Goal: Task Accomplishment & Management: Complete application form

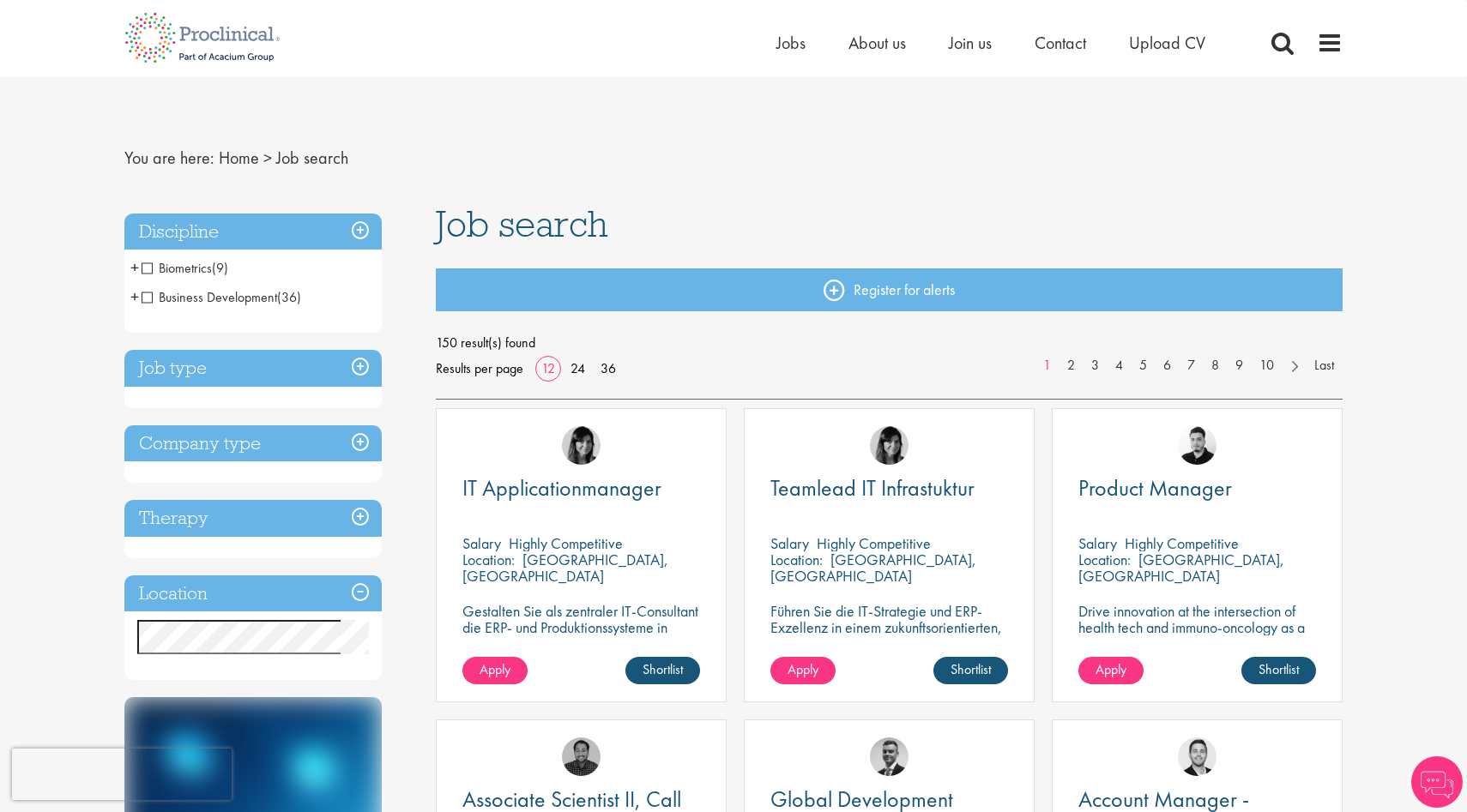
click at [308, 580] on div "Discipline Biometrics (9) - + Statistics (6) Data Management (1) Programming (2…" at bounding box center [252, 447] width 257 height 467
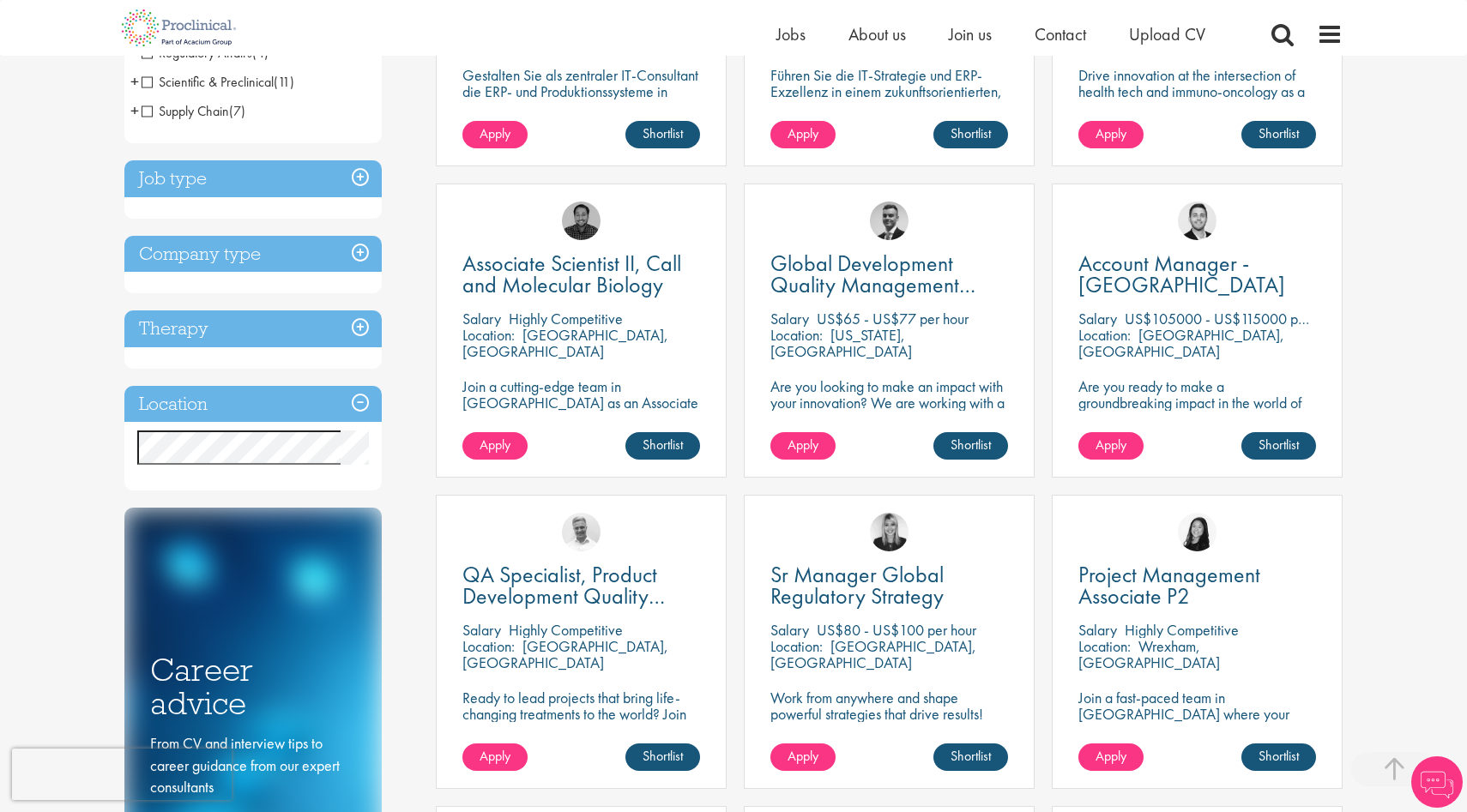
scroll to position [522, 0]
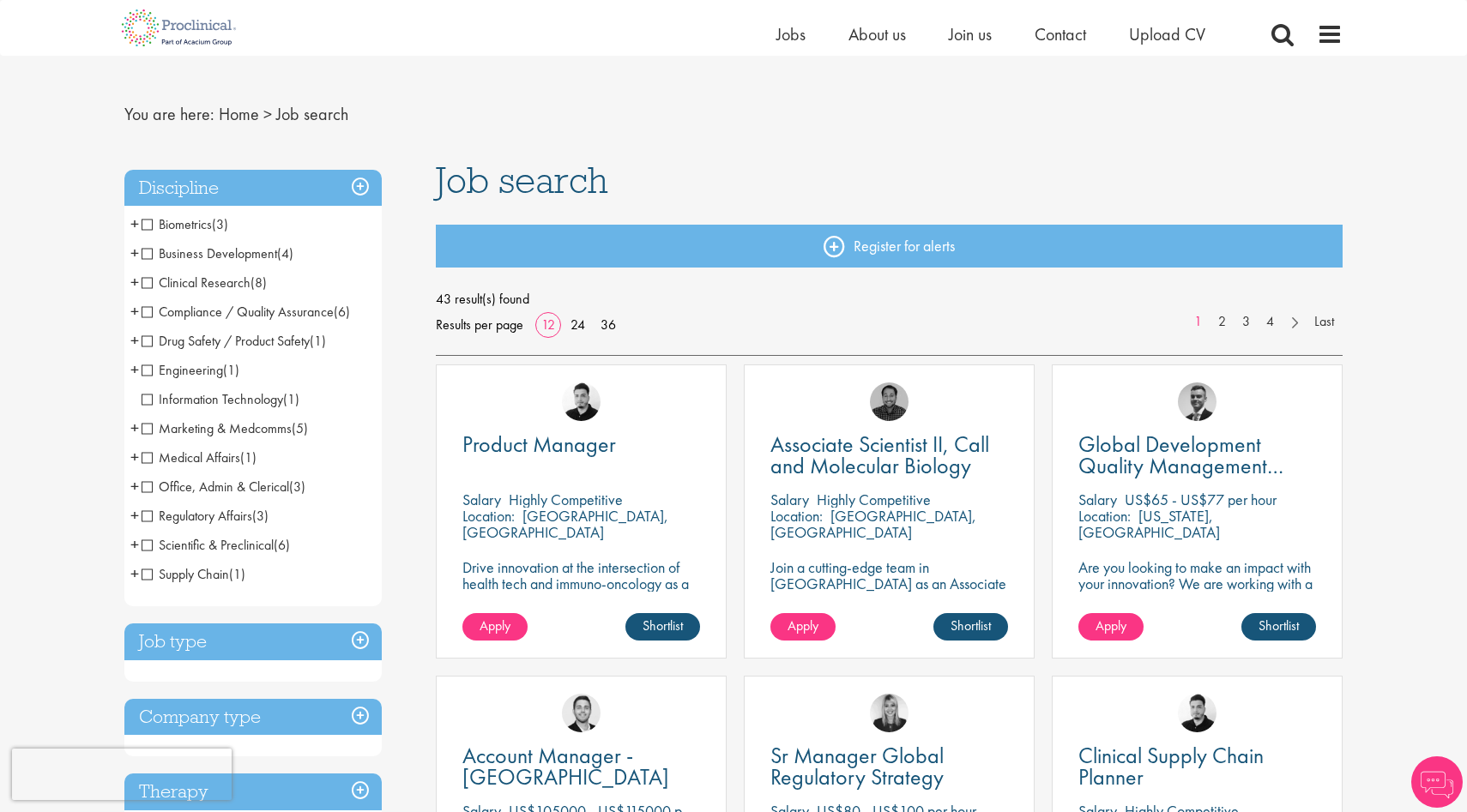
scroll to position [26, 0]
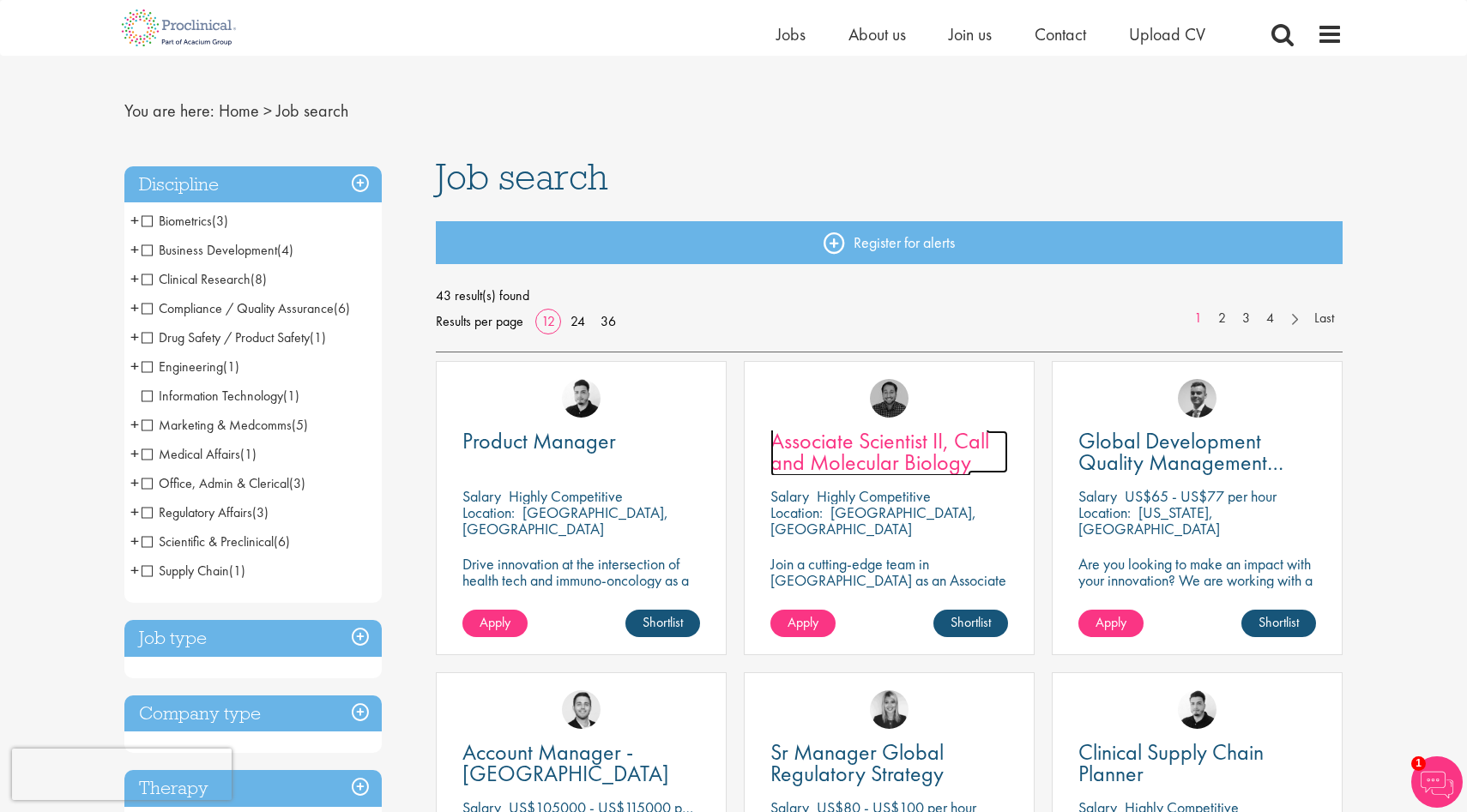
click at [857, 443] on span "Associate Scientist II, Call and Molecular Biology" at bounding box center [879, 452] width 219 height 51
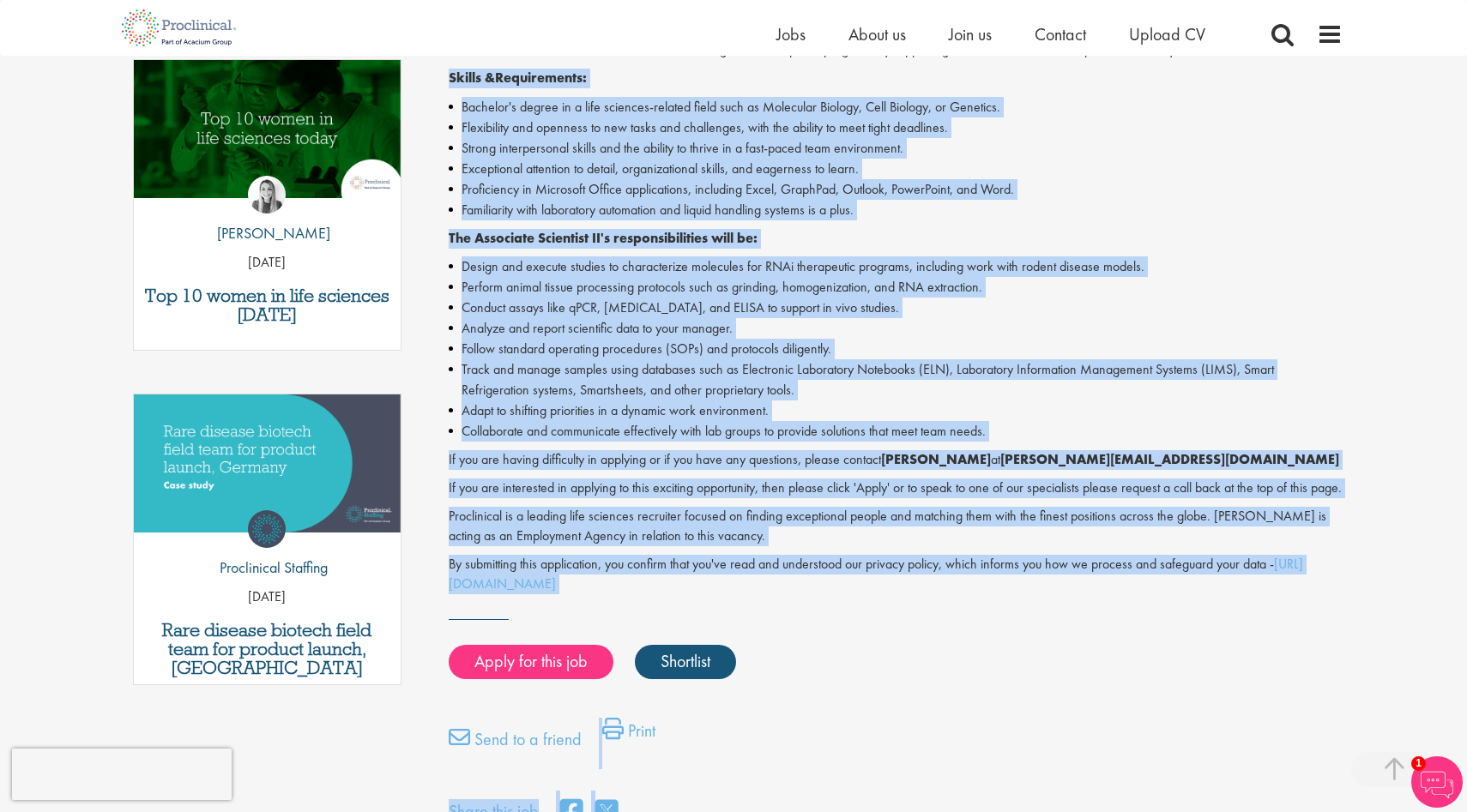
scroll to position [589, 0]
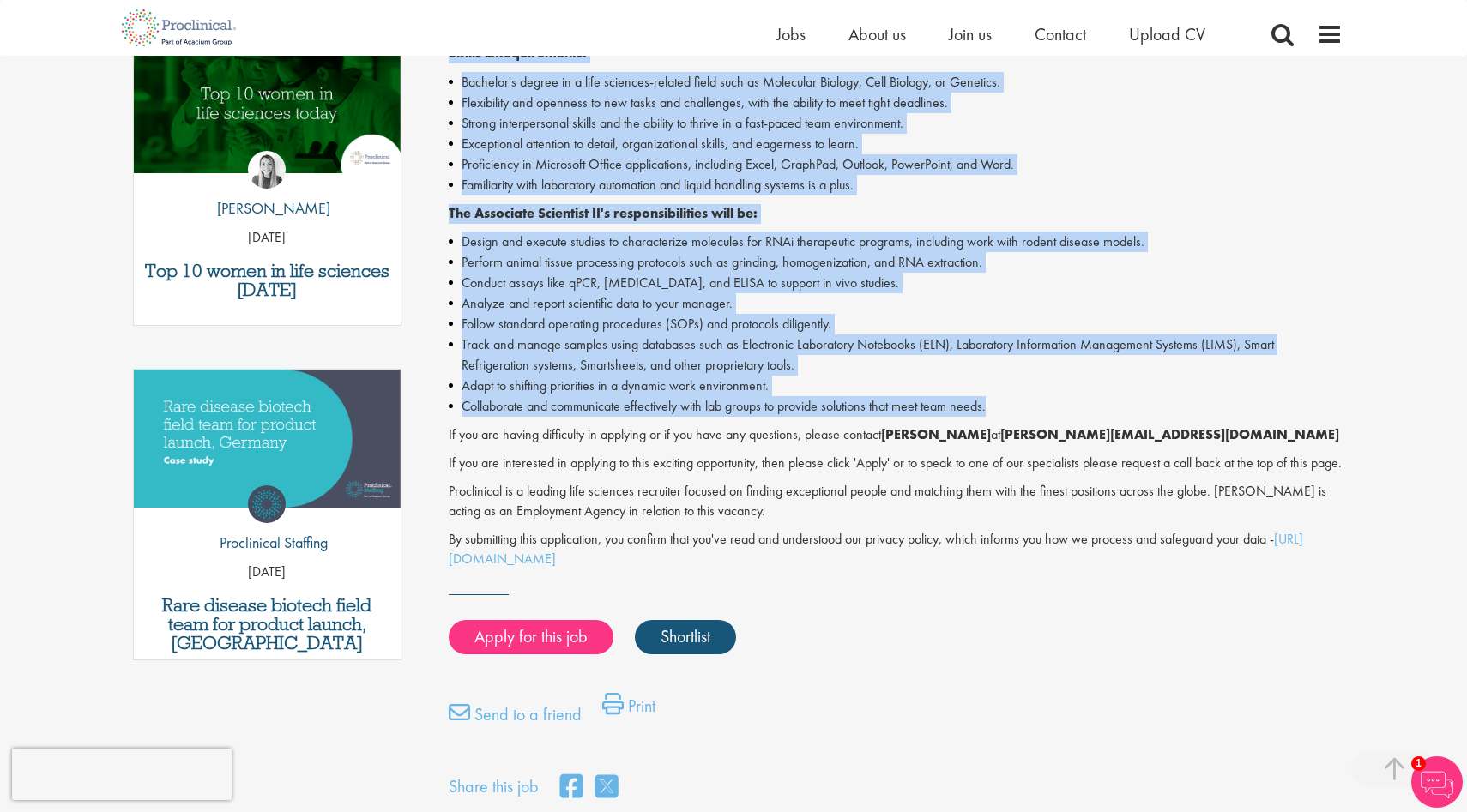
drag, startPoint x: 448, startPoint y: 380, endPoint x: 1003, endPoint y: 409, distance: 555.8
click at [1003, 409] on div "Associate Scientist II - Contract - Cambridge, MA Proclinical is seeking an Ass…" at bounding box center [896, 239] width 895 height 658
copy div "Skills & Requirements: Bachelor's degree in a life sciences-related field such …"
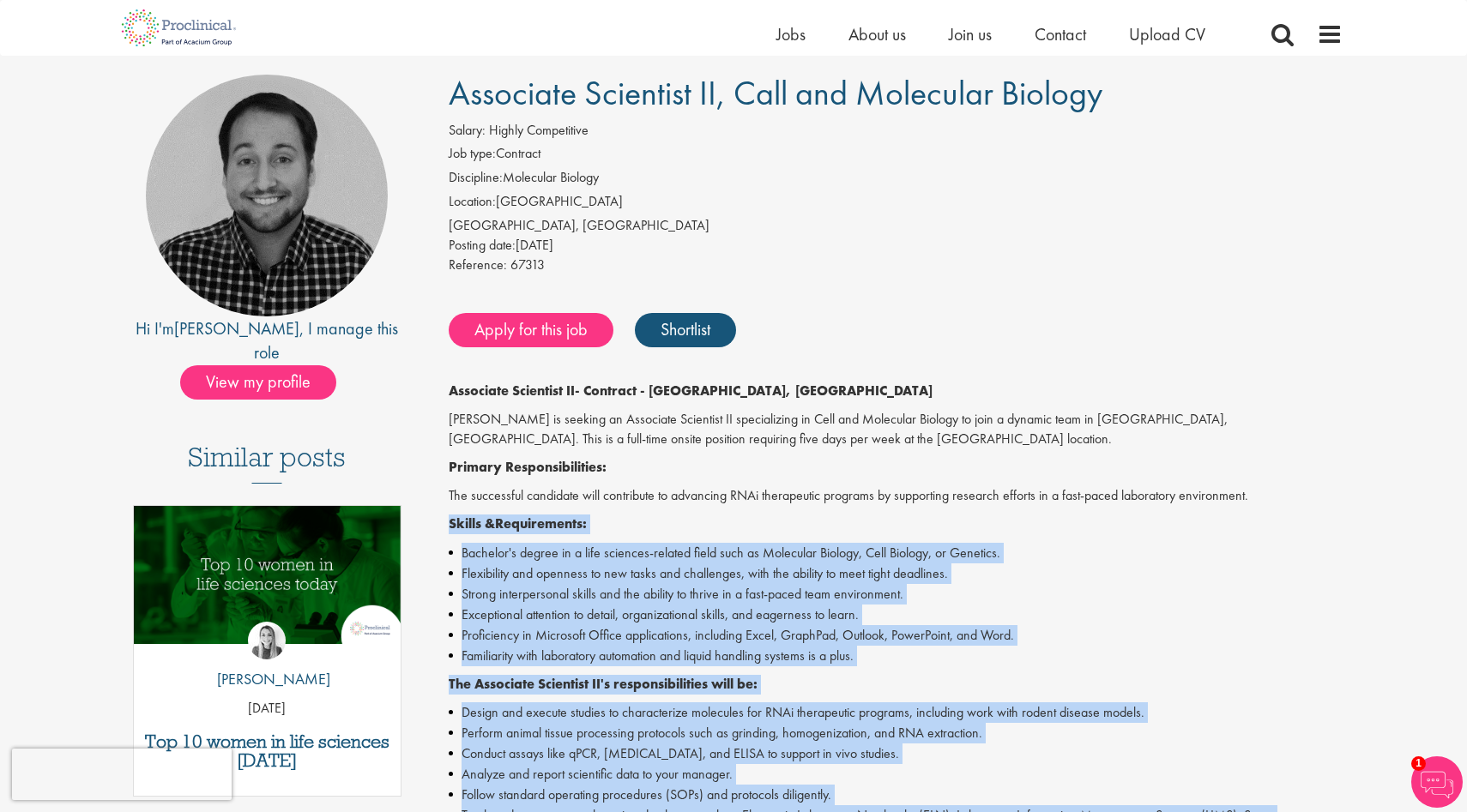
scroll to position [114, 0]
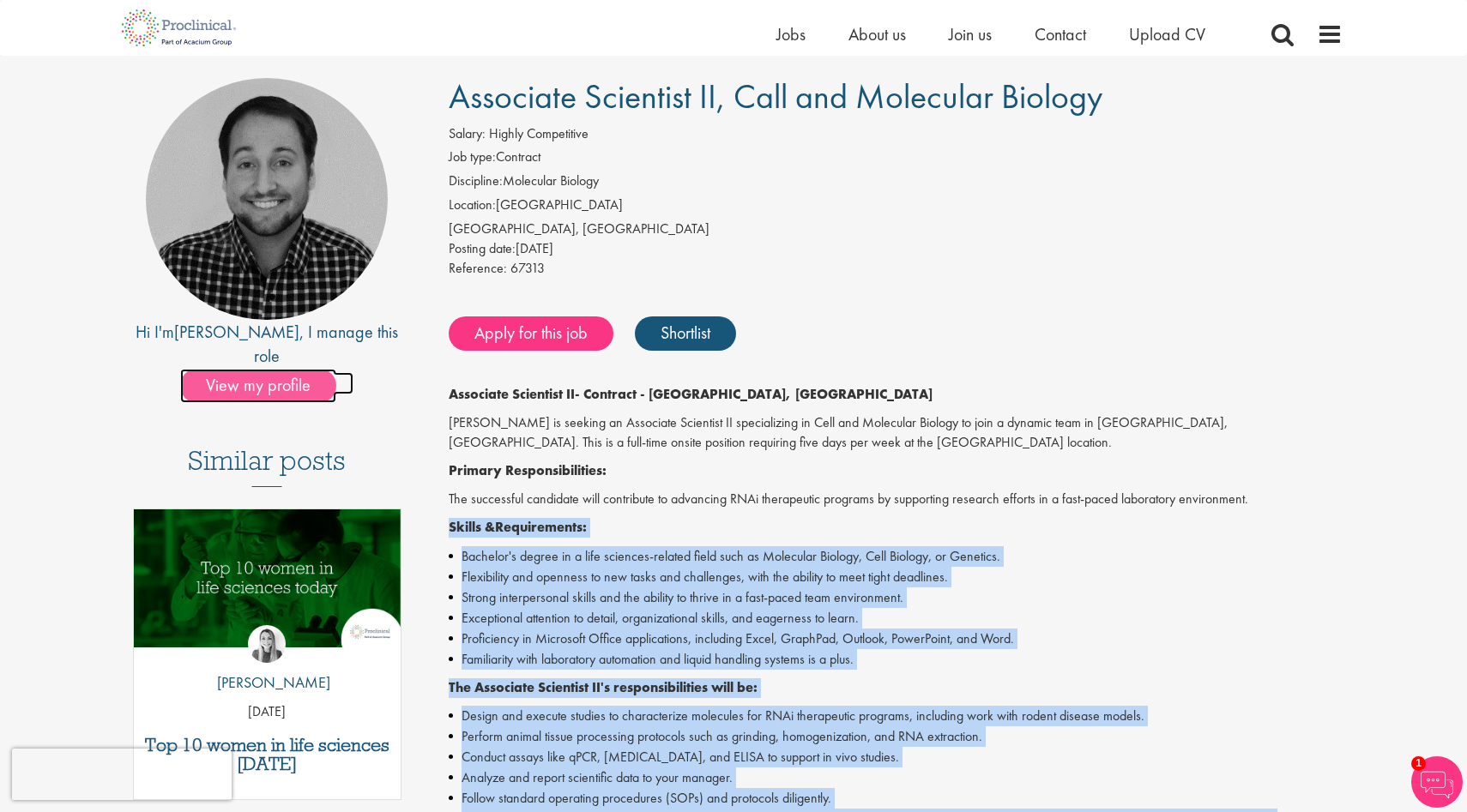
click at [288, 369] on span "View my profile" at bounding box center [258, 386] width 156 height 35
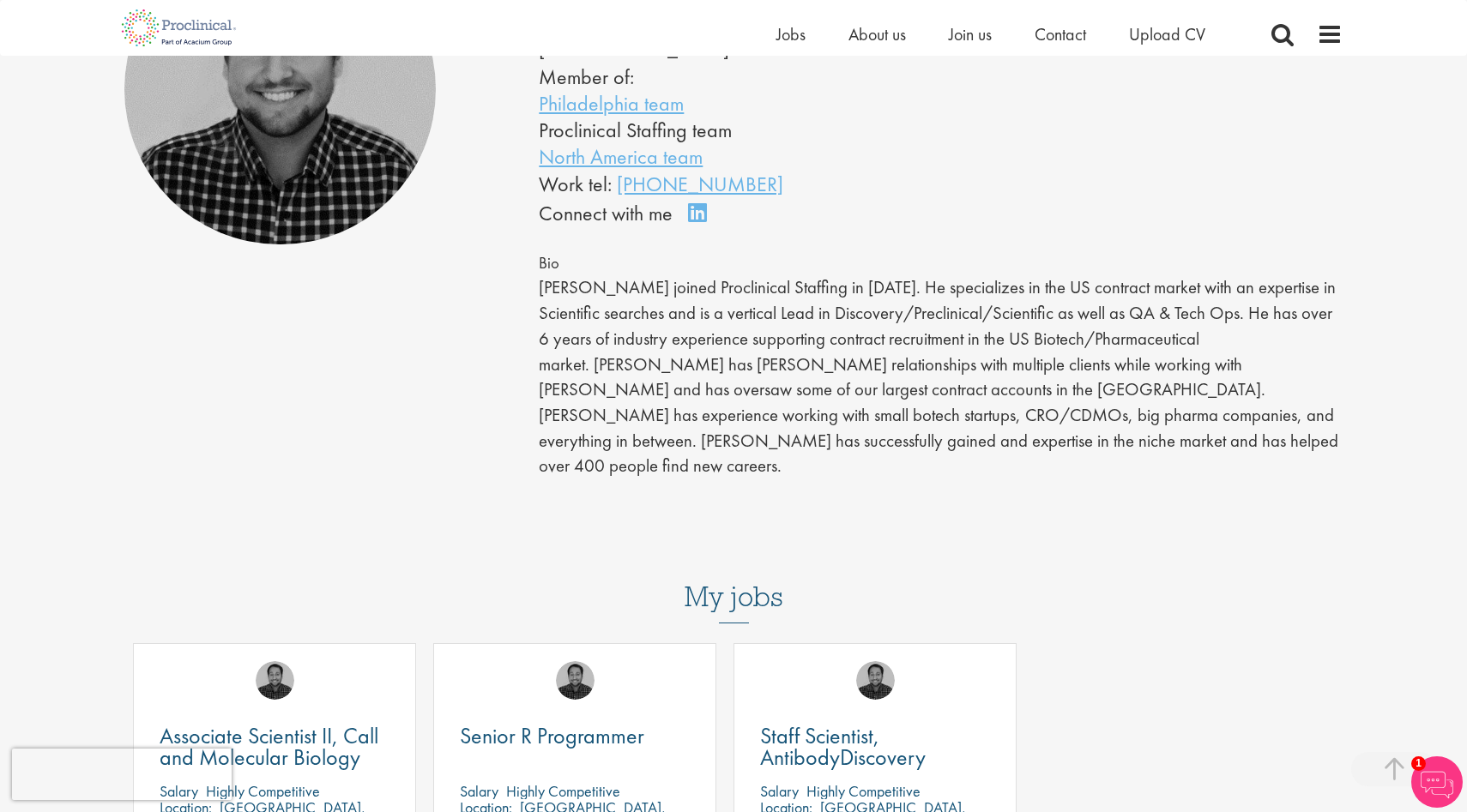
scroll to position [252, 0]
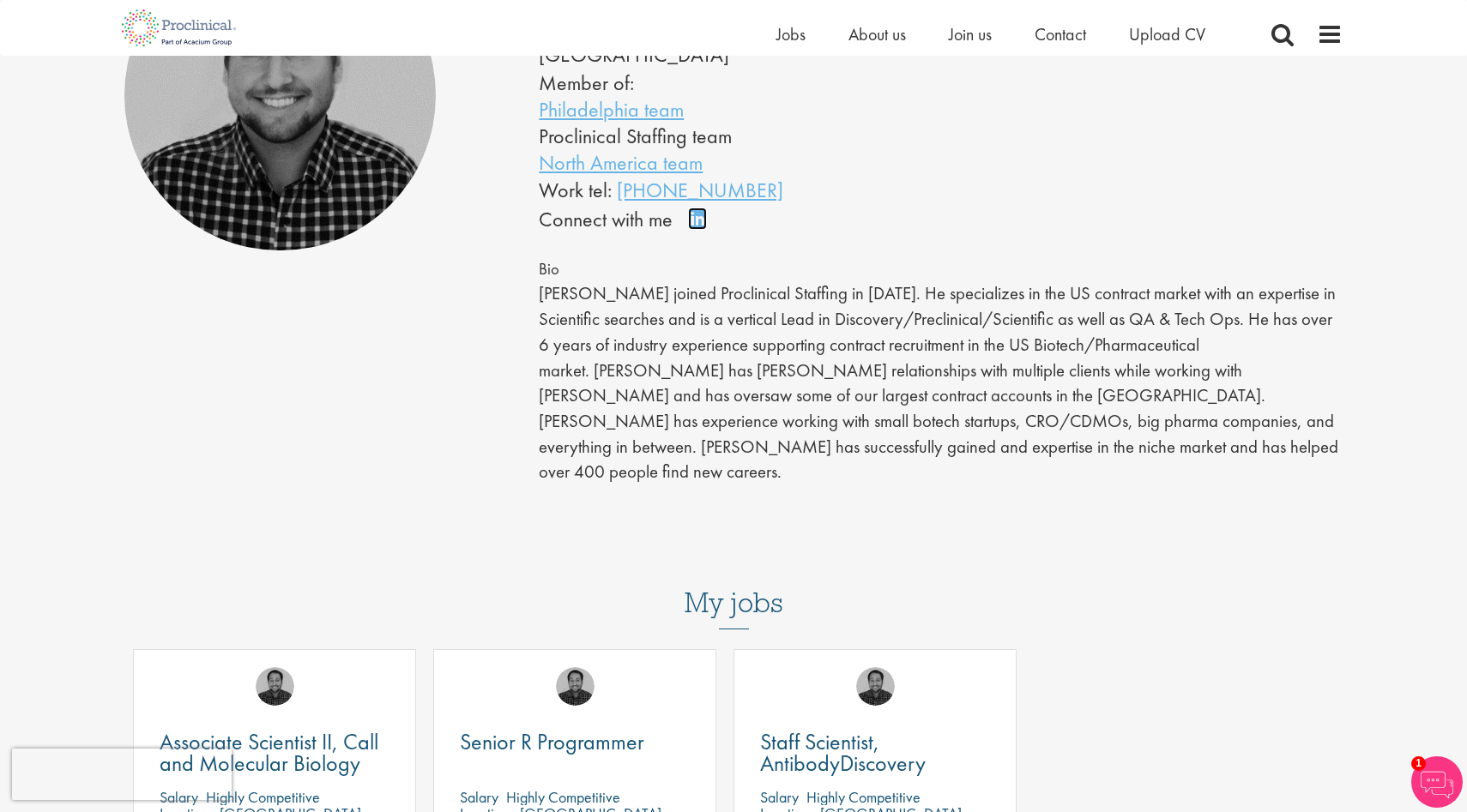
click at [702, 226] on link "Connect on LinkedIn" at bounding box center [702, 226] width 30 height 0
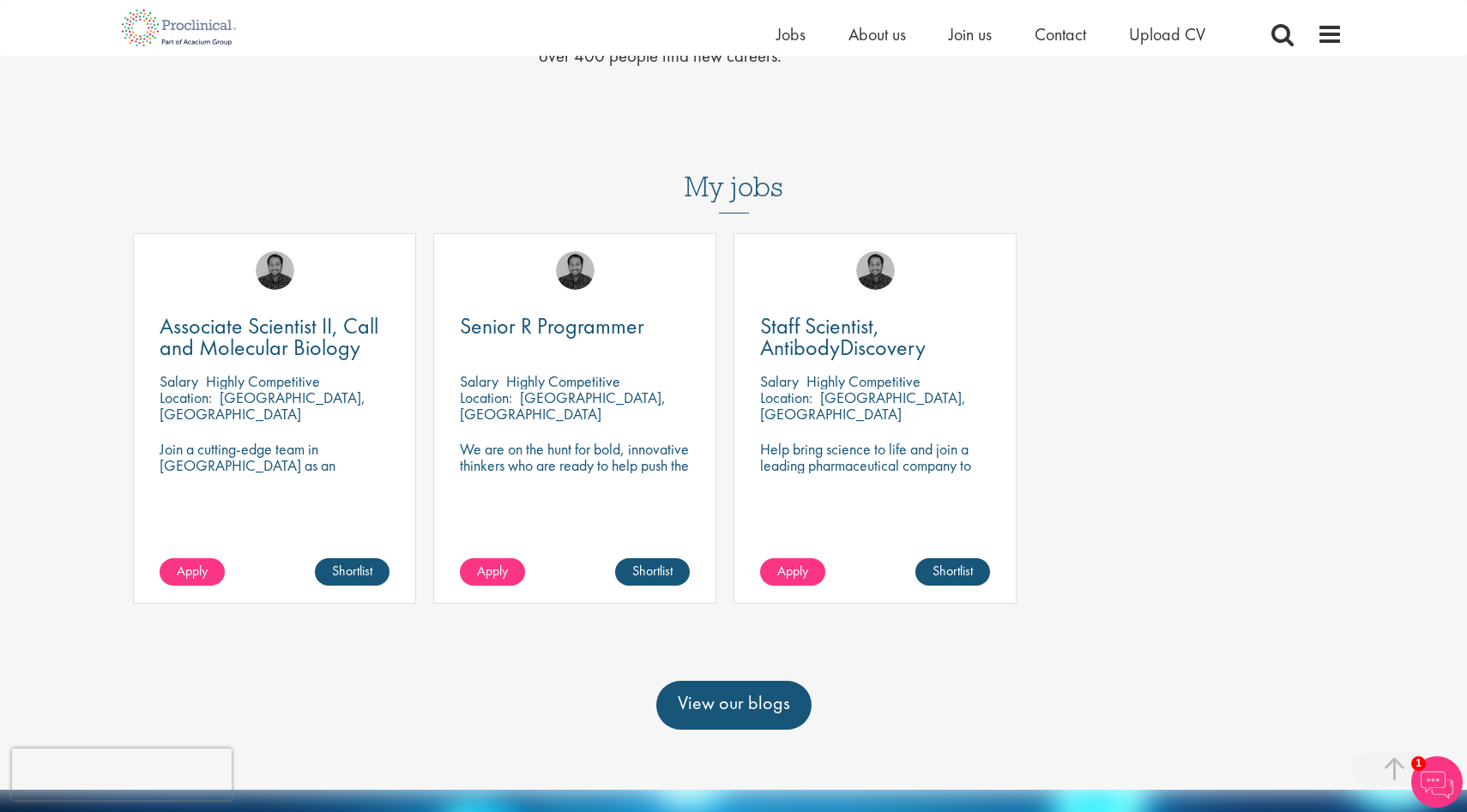
scroll to position [655, 0]
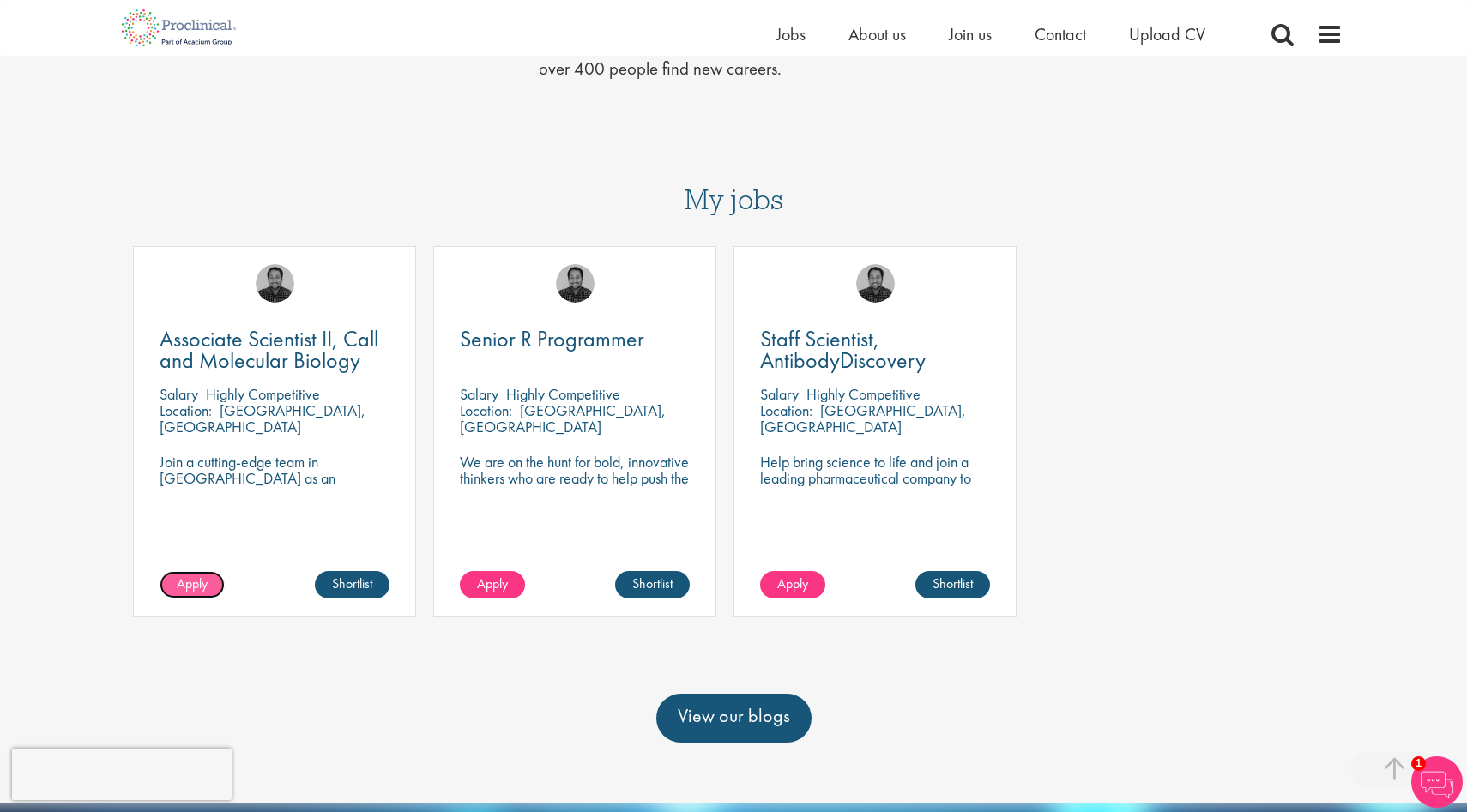
click at [189, 575] on span "Apply" at bounding box center [192, 584] width 31 height 18
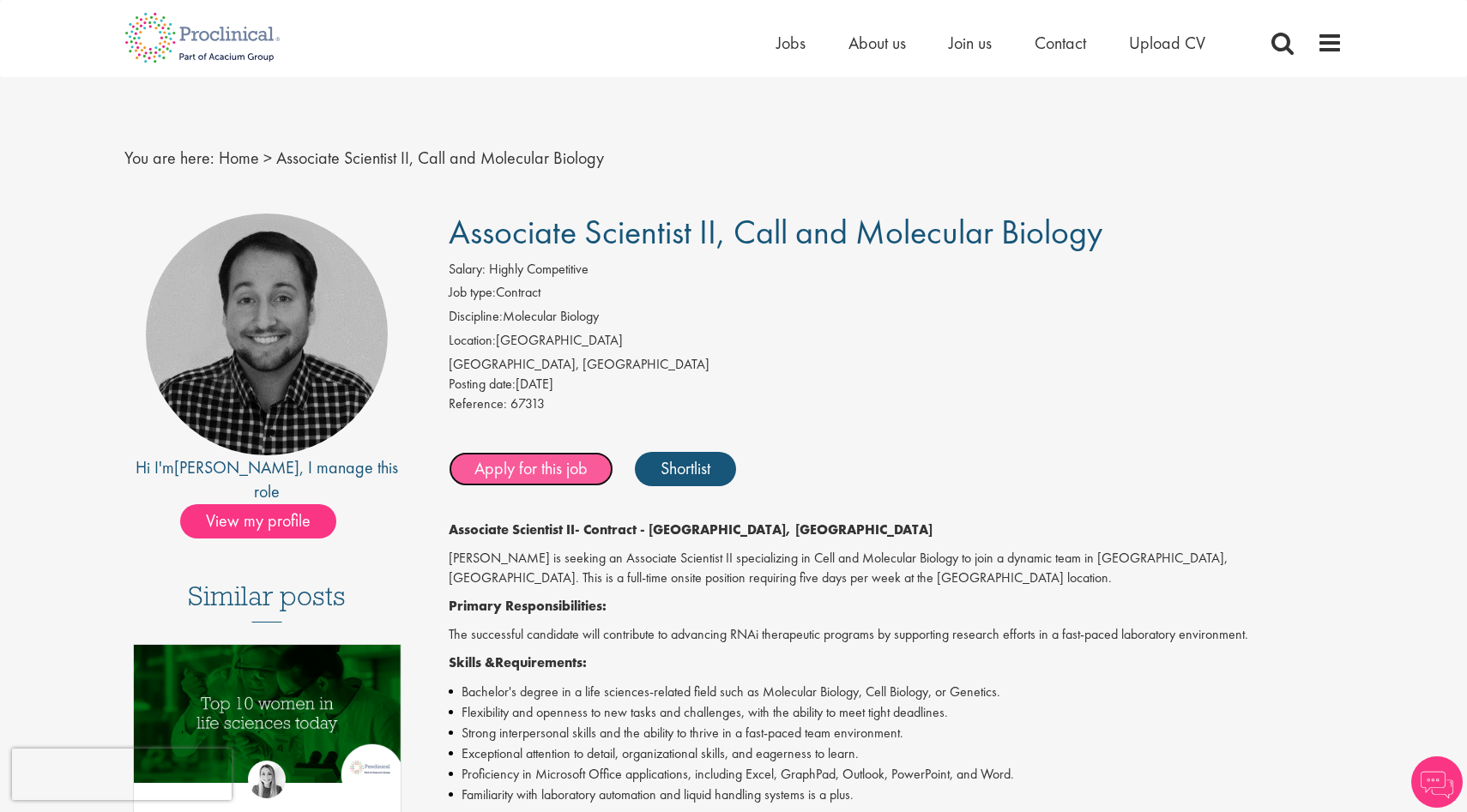
click at [537, 482] on link "Apply for this job" at bounding box center [531, 469] width 165 height 35
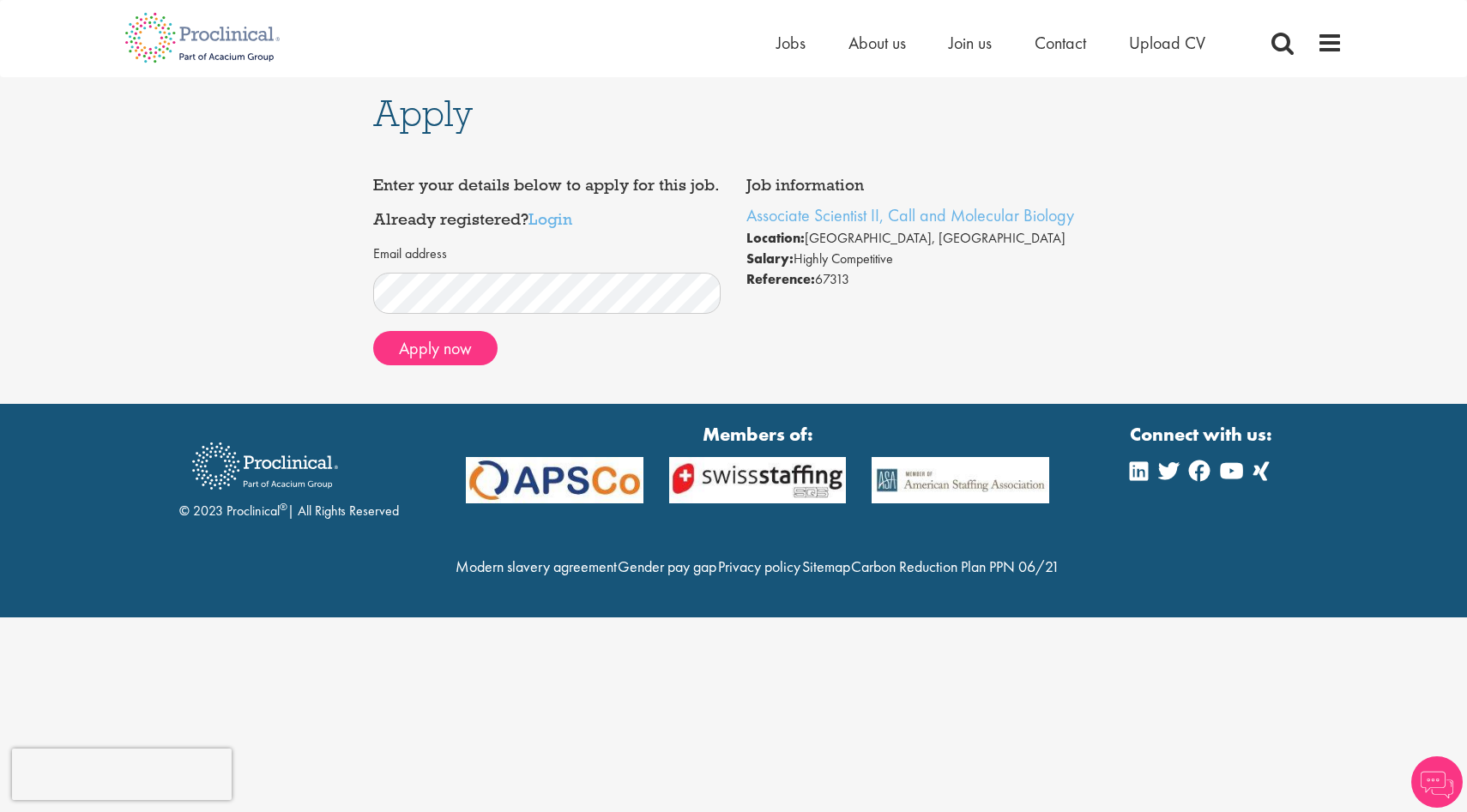
click at [463, 369] on div "Email address Apply now" at bounding box center [546, 307] width 348 height 143
click at [462, 355] on button "Apply now" at bounding box center [434, 349] width 124 height 35
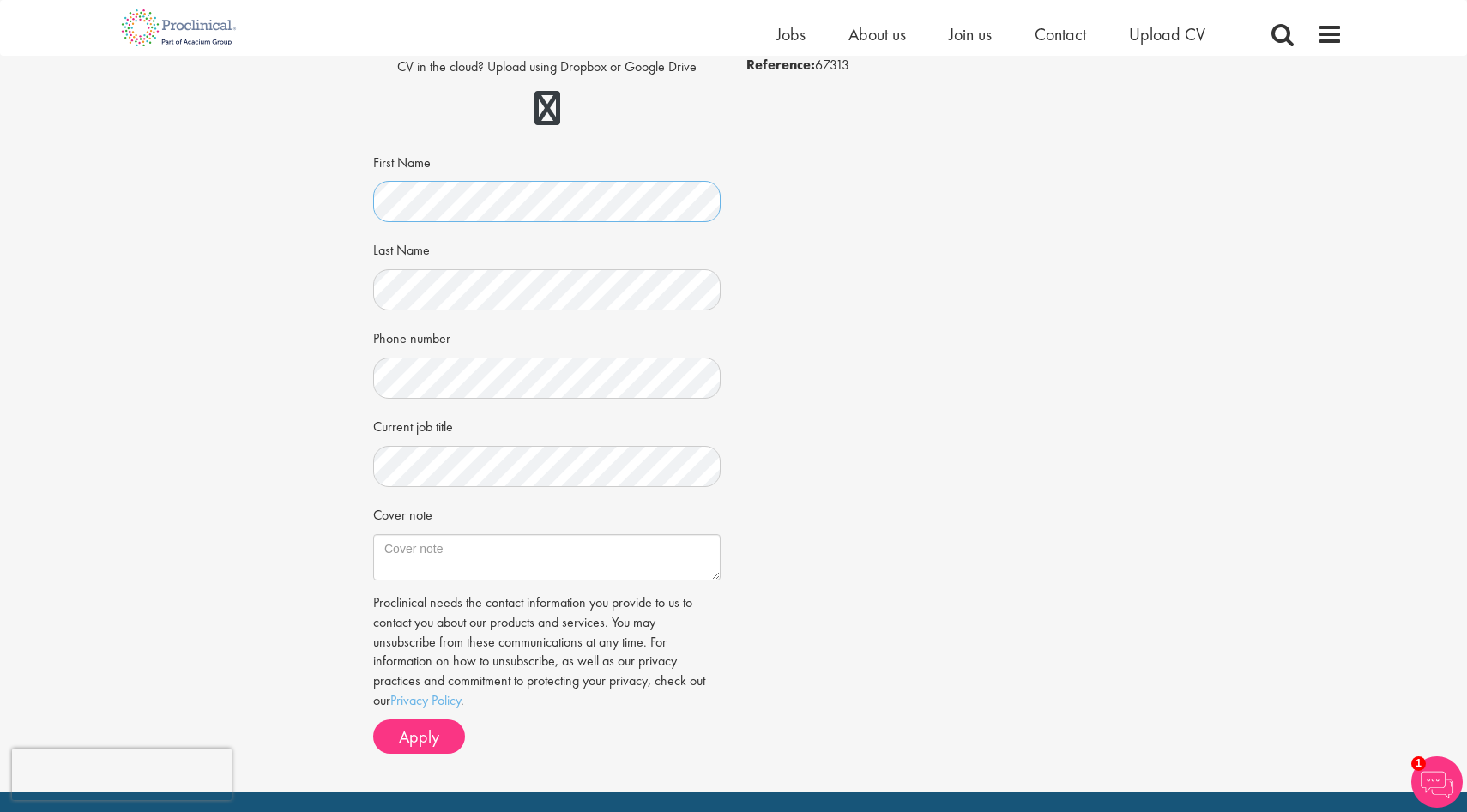
scroll to position [200, 0]
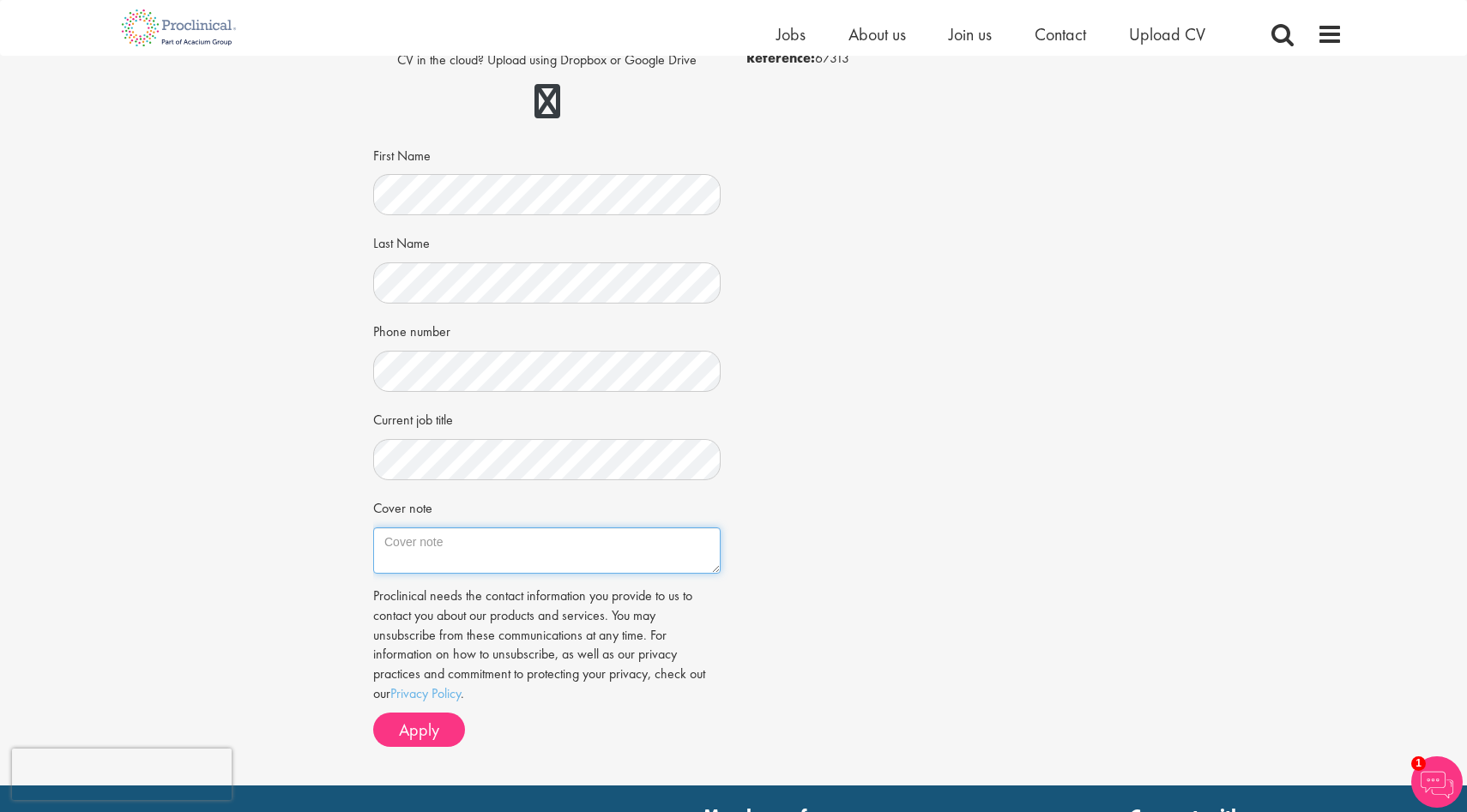
click at [457, 551] on textarea "Cover note" at bounding box center [546, 551] width 348 height 46
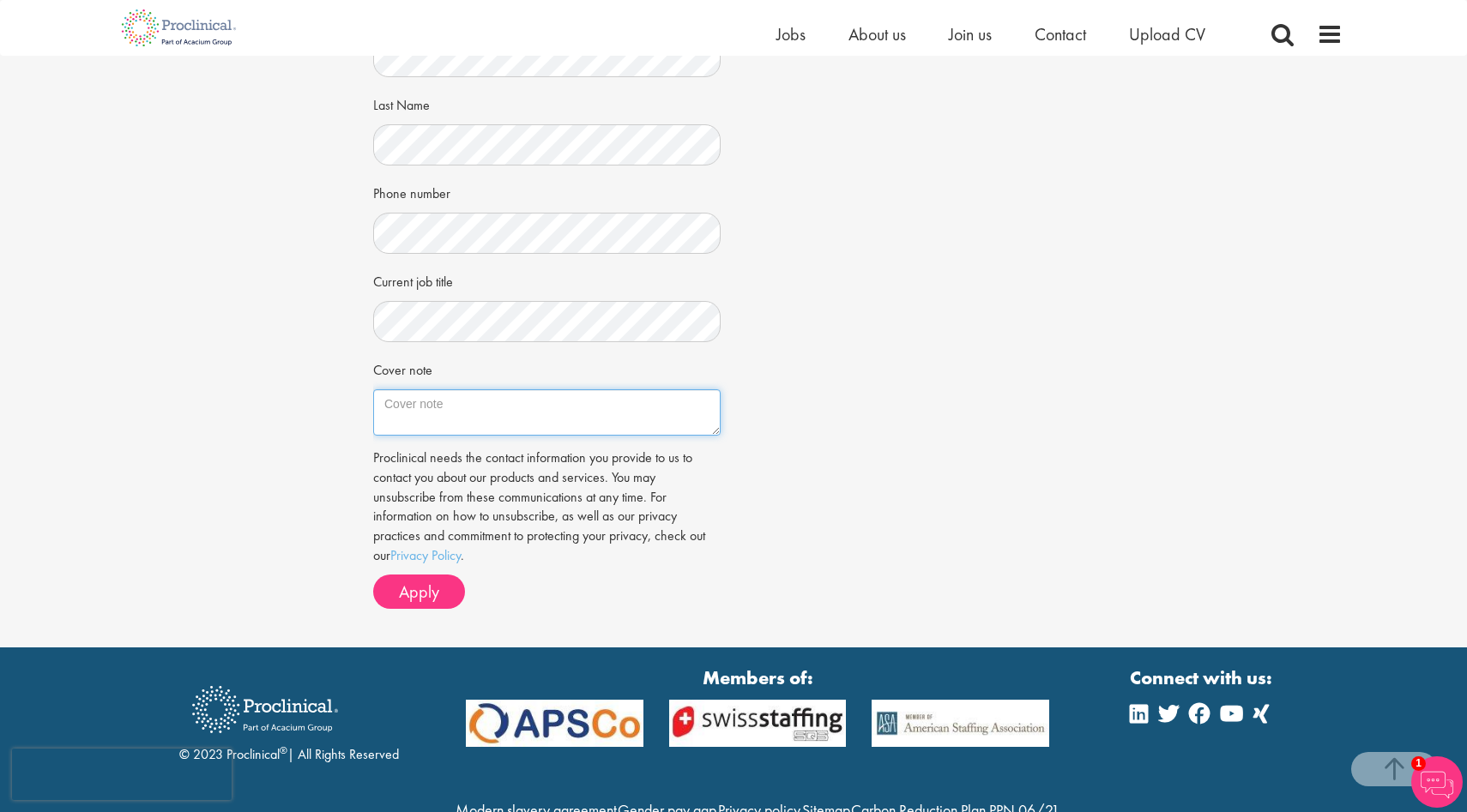
scroll to position [339, 0]
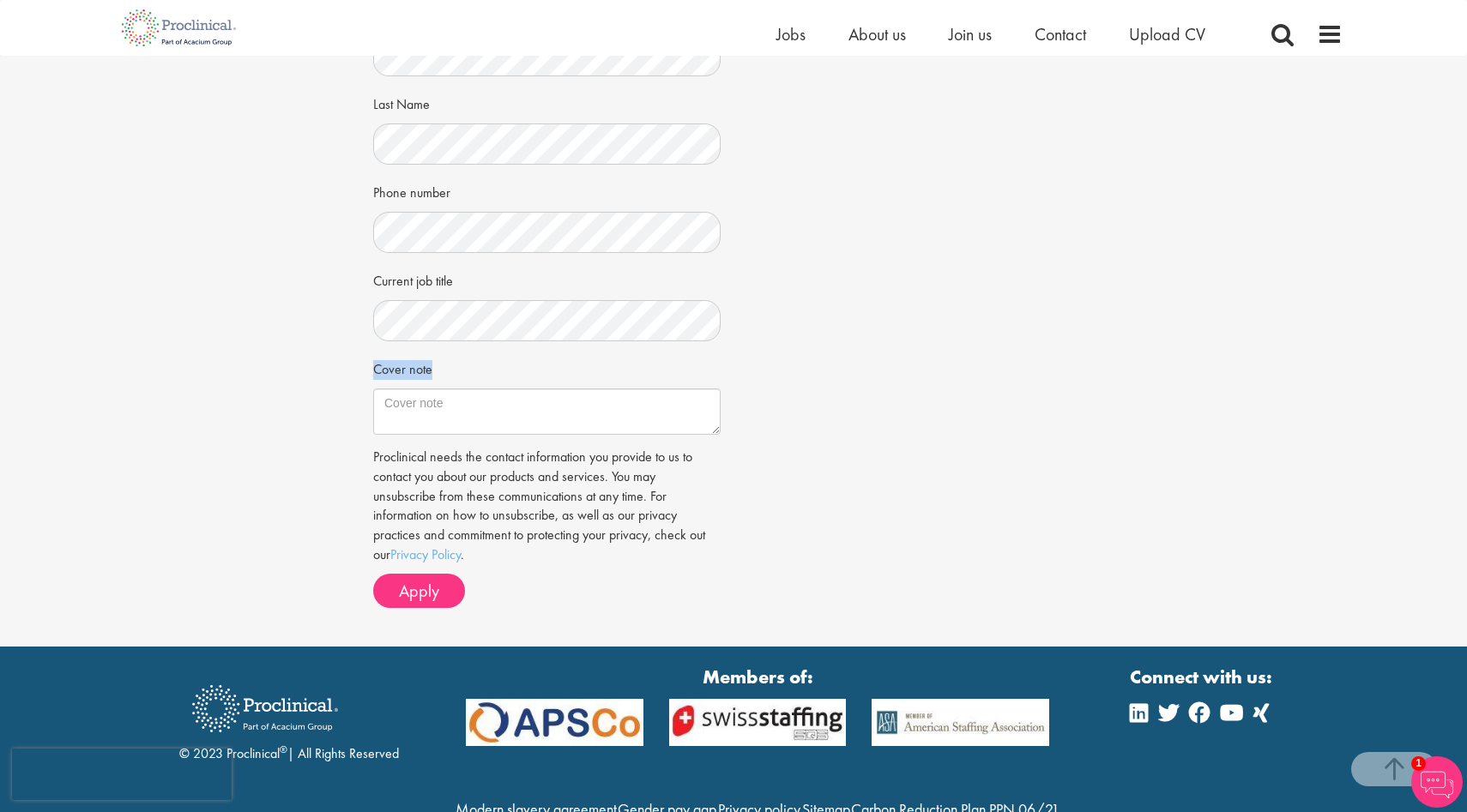
drag, startPoint x: 433, startPoint y: 371, endPoint x: 369, endPoint y: 371, distance: 64.0
click at [369, 371] on div "Apply Job information Associate Scientist II, Call and Molecular Biology Locati…" at bounding box center [733, 182] width 747 height 930
copy label "Cover note"
click at [544, 420] on textarea "Cover note" at bounding box center [546, 411] width 348 height 46
paste textarea "I am excited to apply for the Associate Scientist II role. With a Master’s in P…"
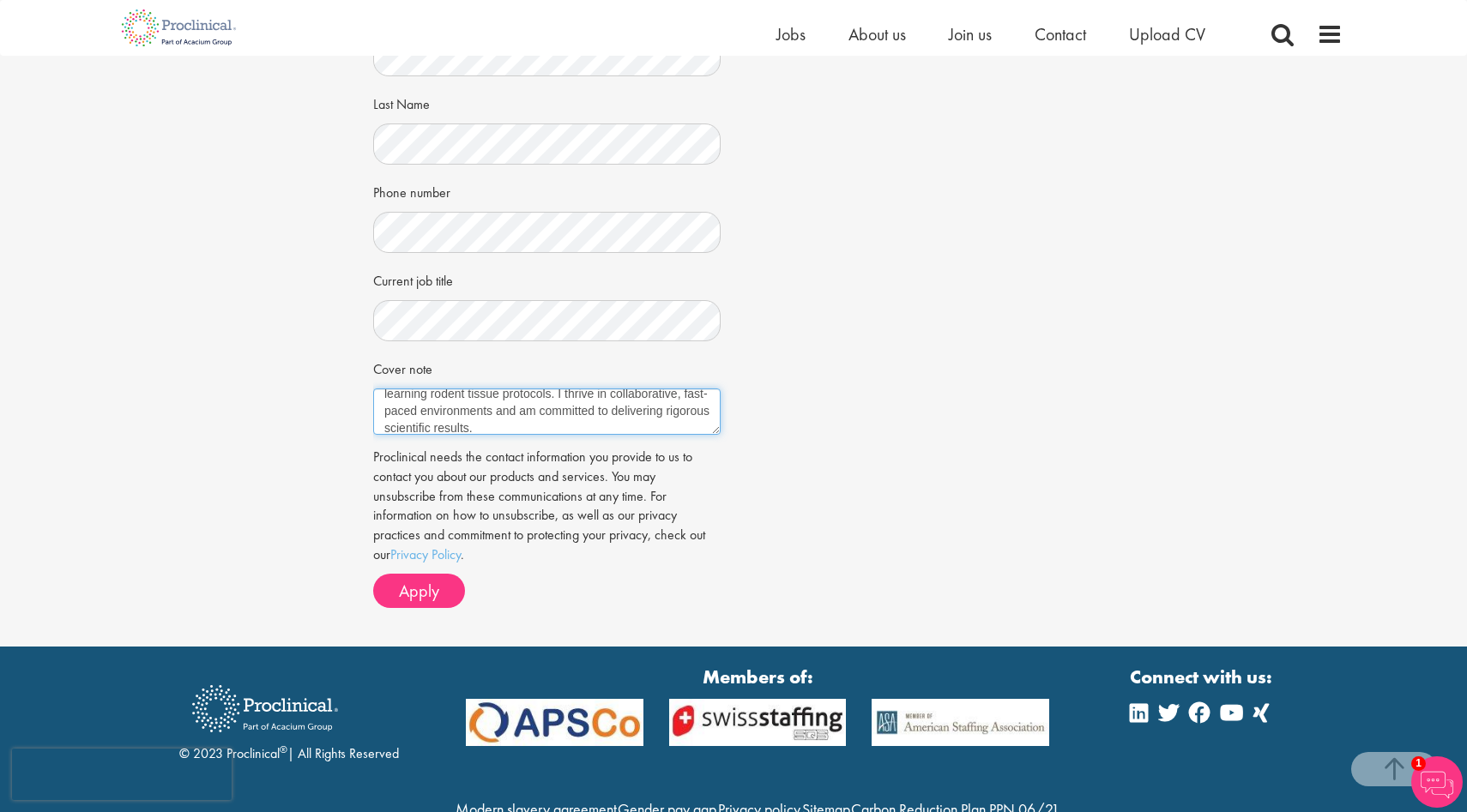
scroll to position [138, 0]
type textarea "I am excited to apply for the Associate Scientist II role. With a Master’s in P…"
click at [443, 596] on button "Apply" at bounding box center [418, 591] width 92 height 35
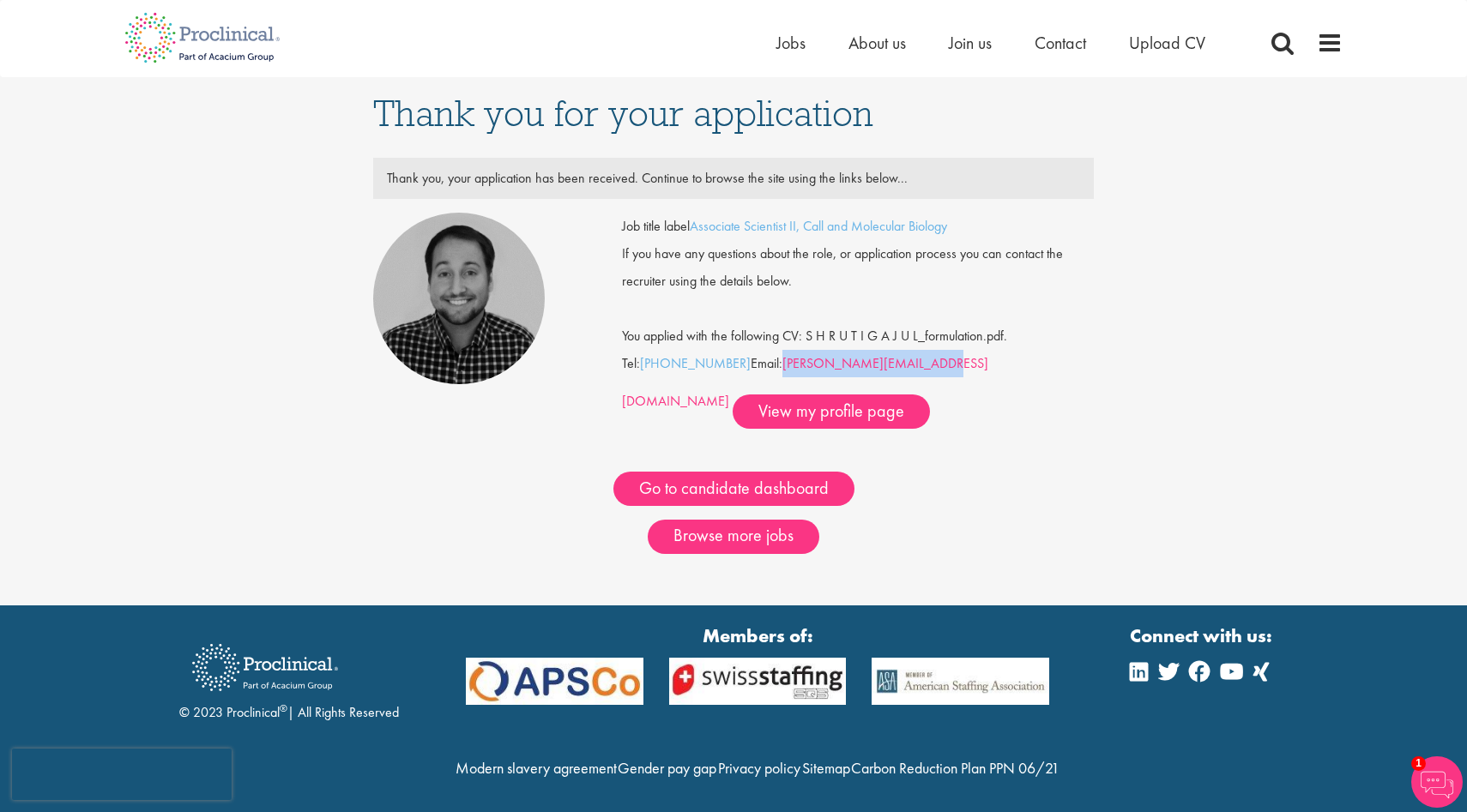
drag, startPoint x: 949, startPoint y: 359, endPoint x: 783, endPoint y: 364, distance: 166.1
click at [783, 364] on div "Job title label Associate Scientist II, Call and Molecular Biology If you have …" at bounding box center [858, 321] width 472 height 216
copy link "m.raletz@proclinical.com"
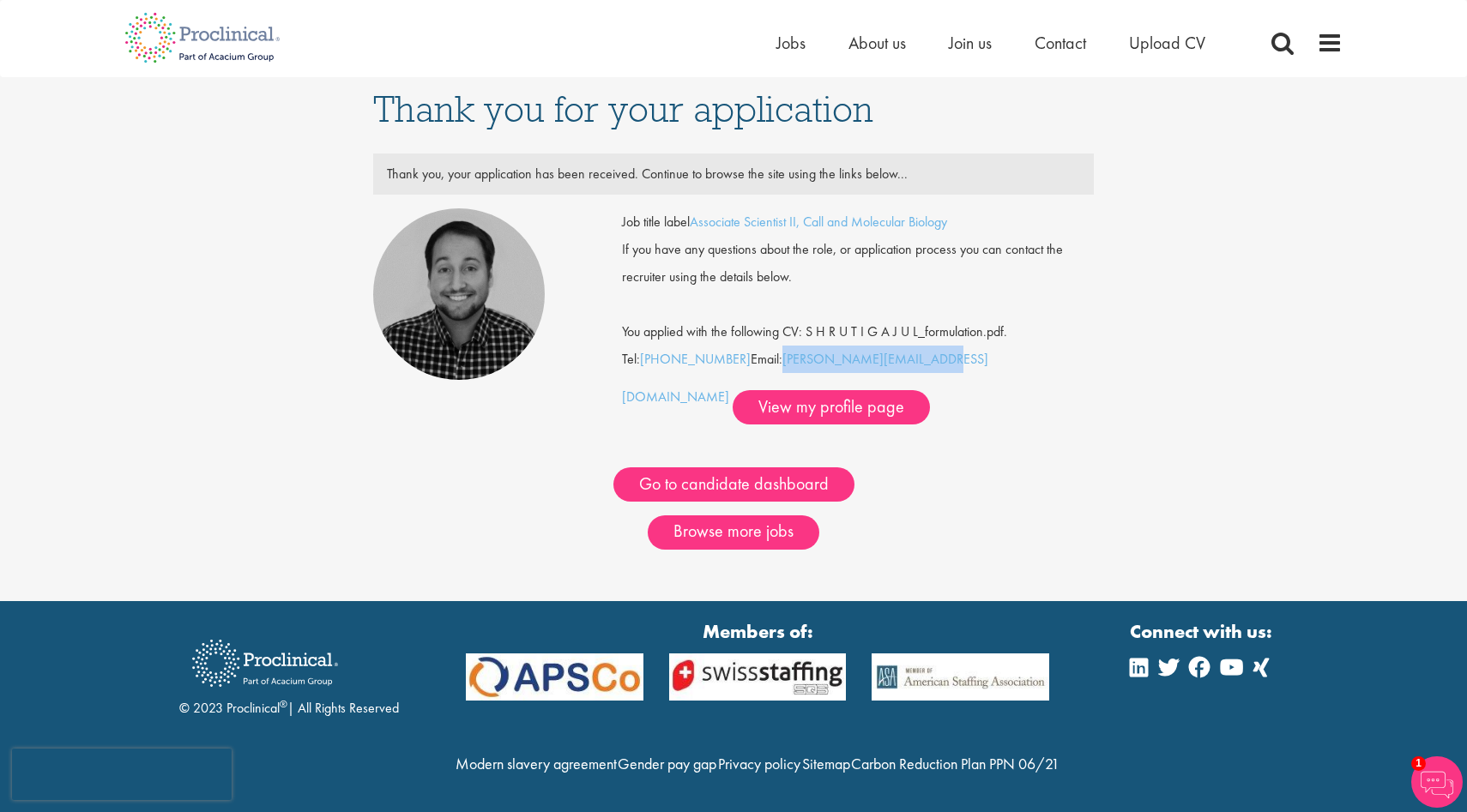
scroll to position [3, 0]
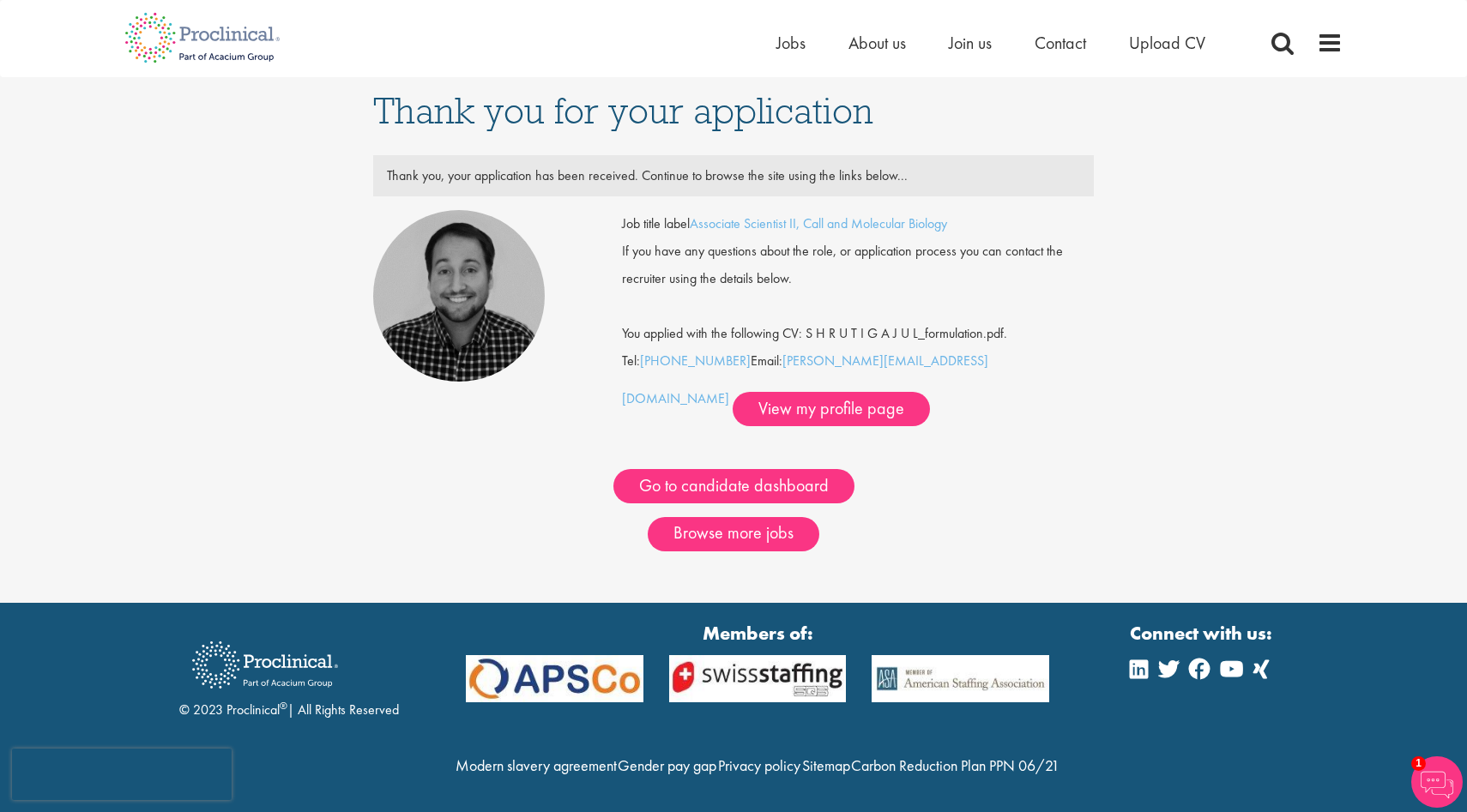
click at [863, 310] on div "You applied with the following CV: S H R U T I G A J U L_formulation.pdf." at bounding box center [857, 320] width 498 height 55
click at [216, 36] on img at bounding box center [202, 38] width 182 height 75
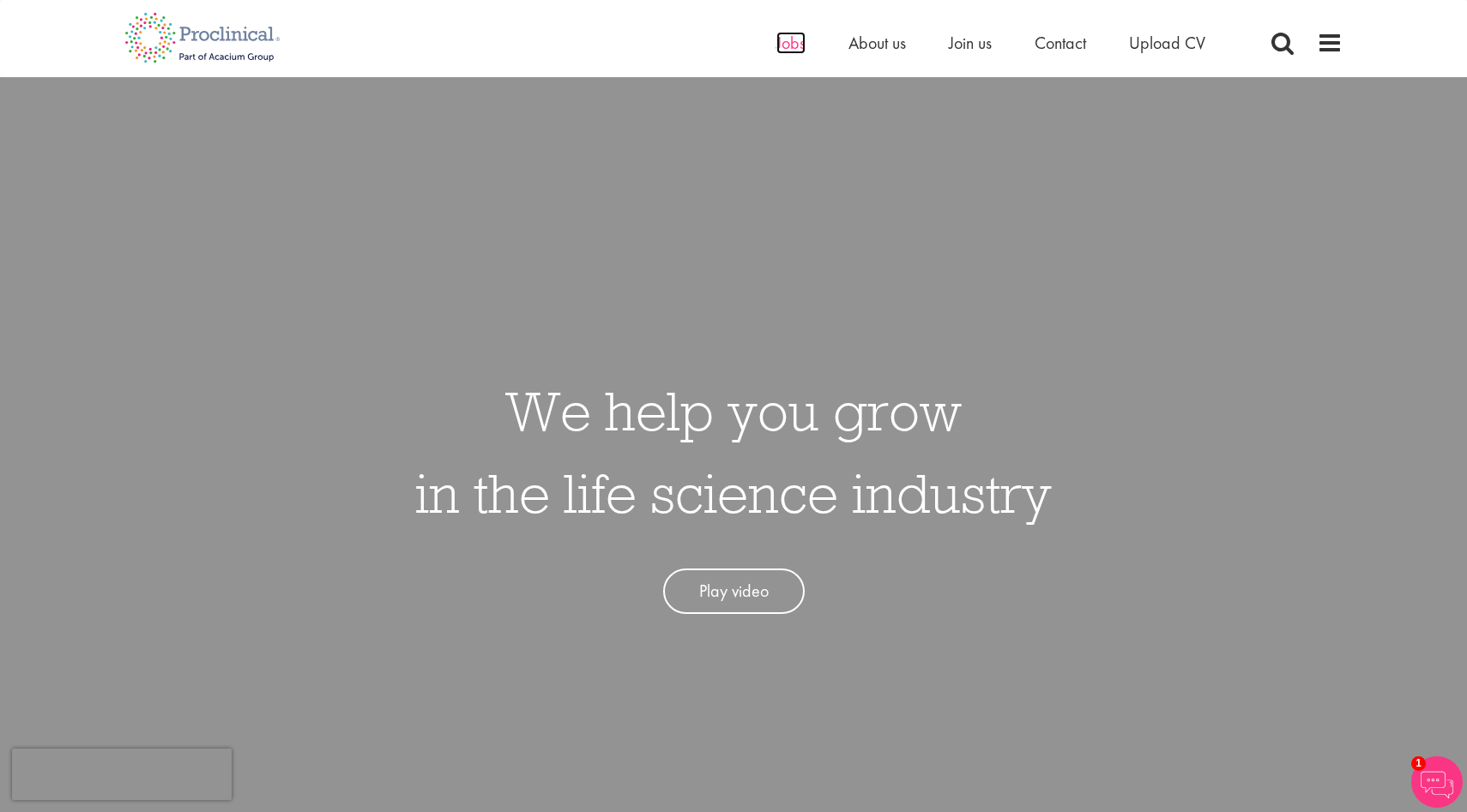
click at [789, 44] on span "Jobs" at bounding box center [791, 42] width 29 height 22
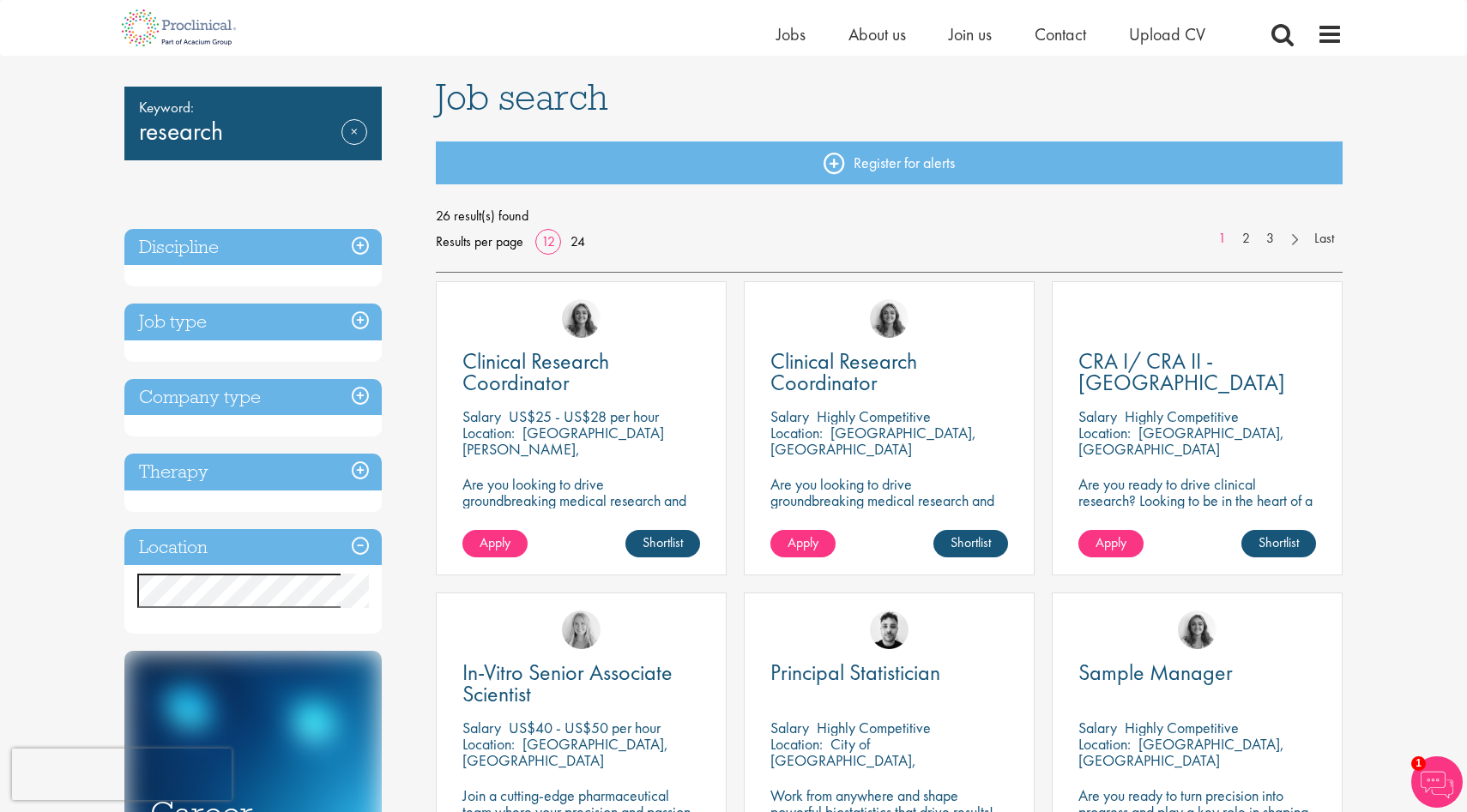
scroll to position [109, 0]
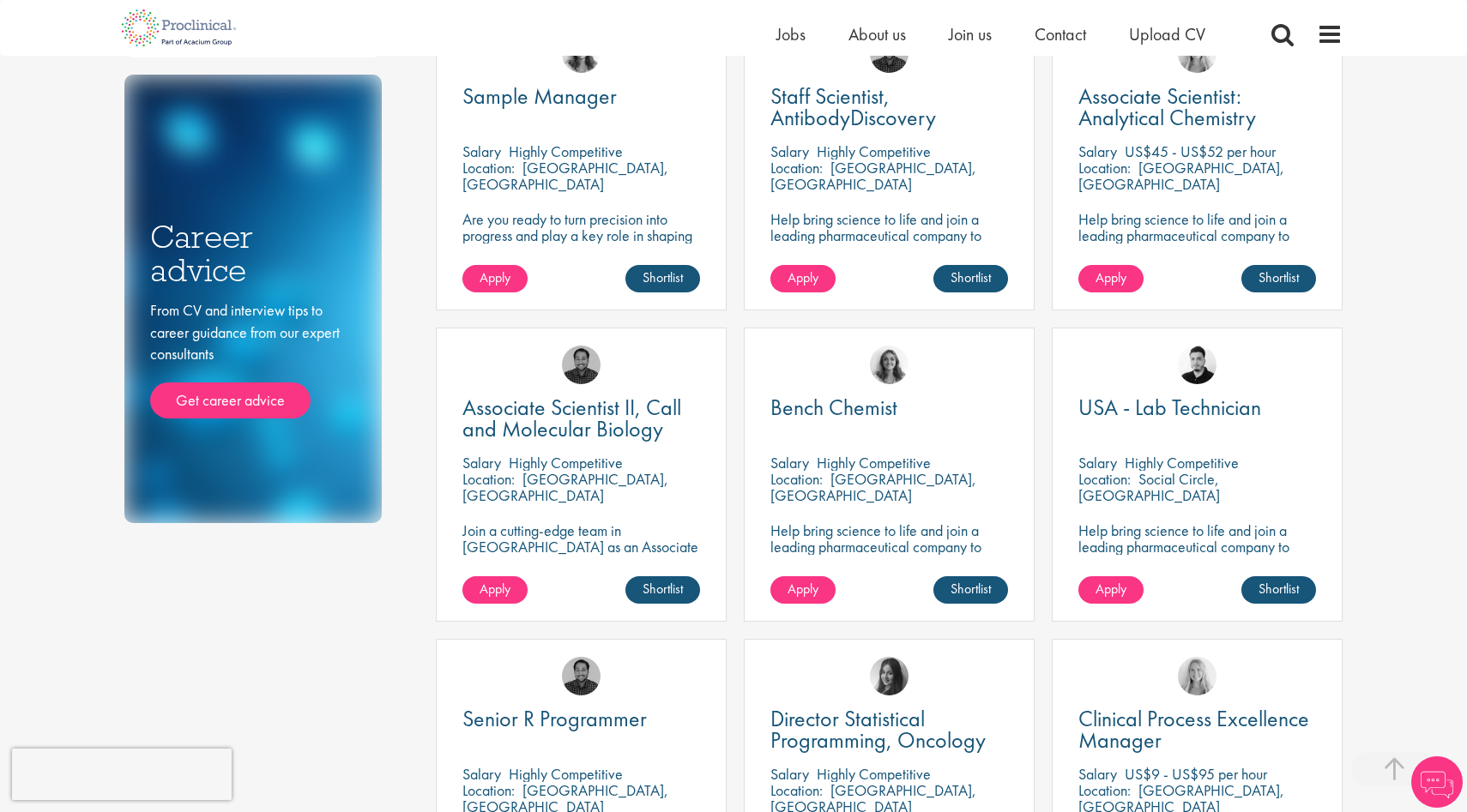
scroll to position [684, 0]
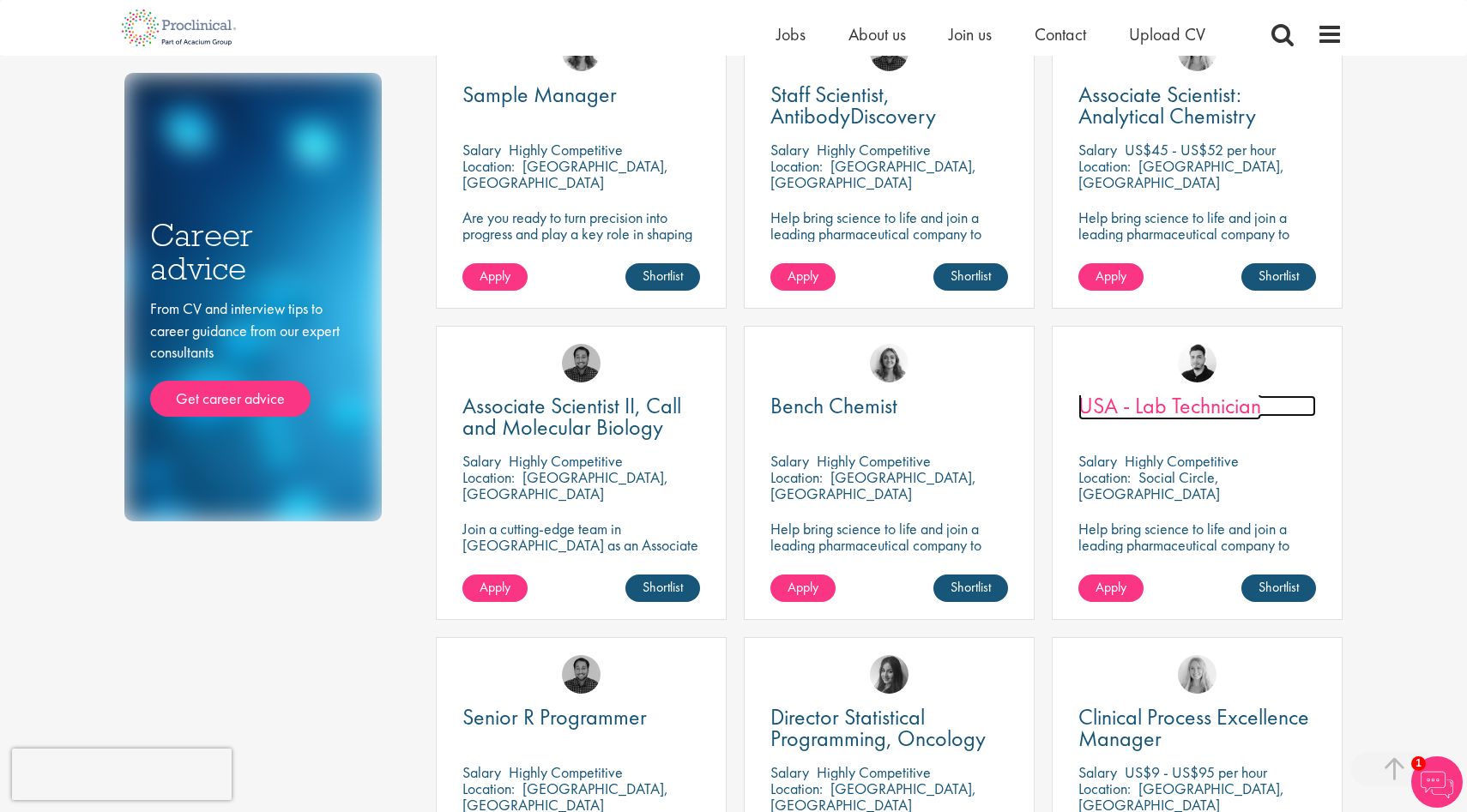
click at [1142, 409] on span "USA - Lab Technician" at bounding box center [1170, 406] width 183 height 29
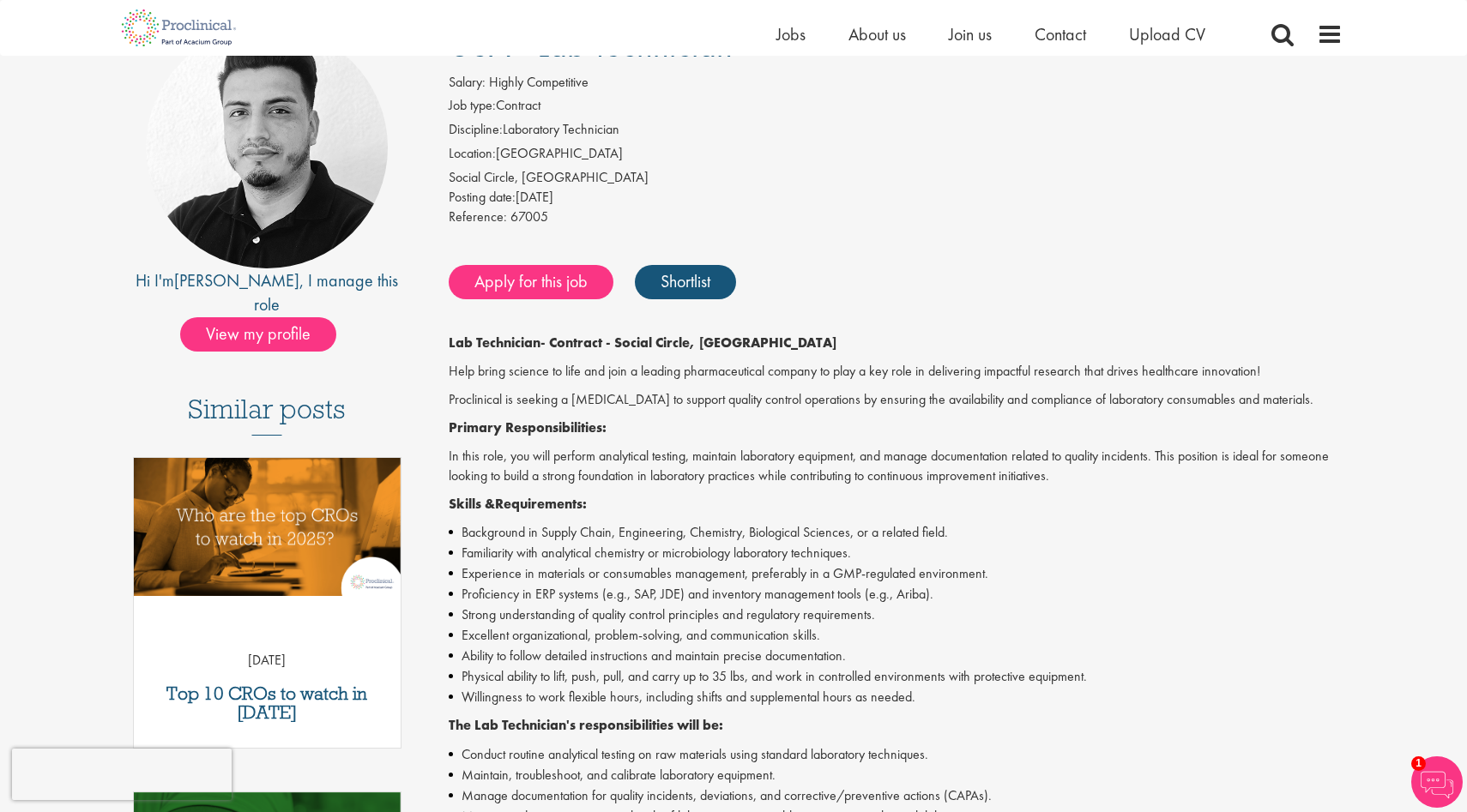
scroll to position [168, 0]
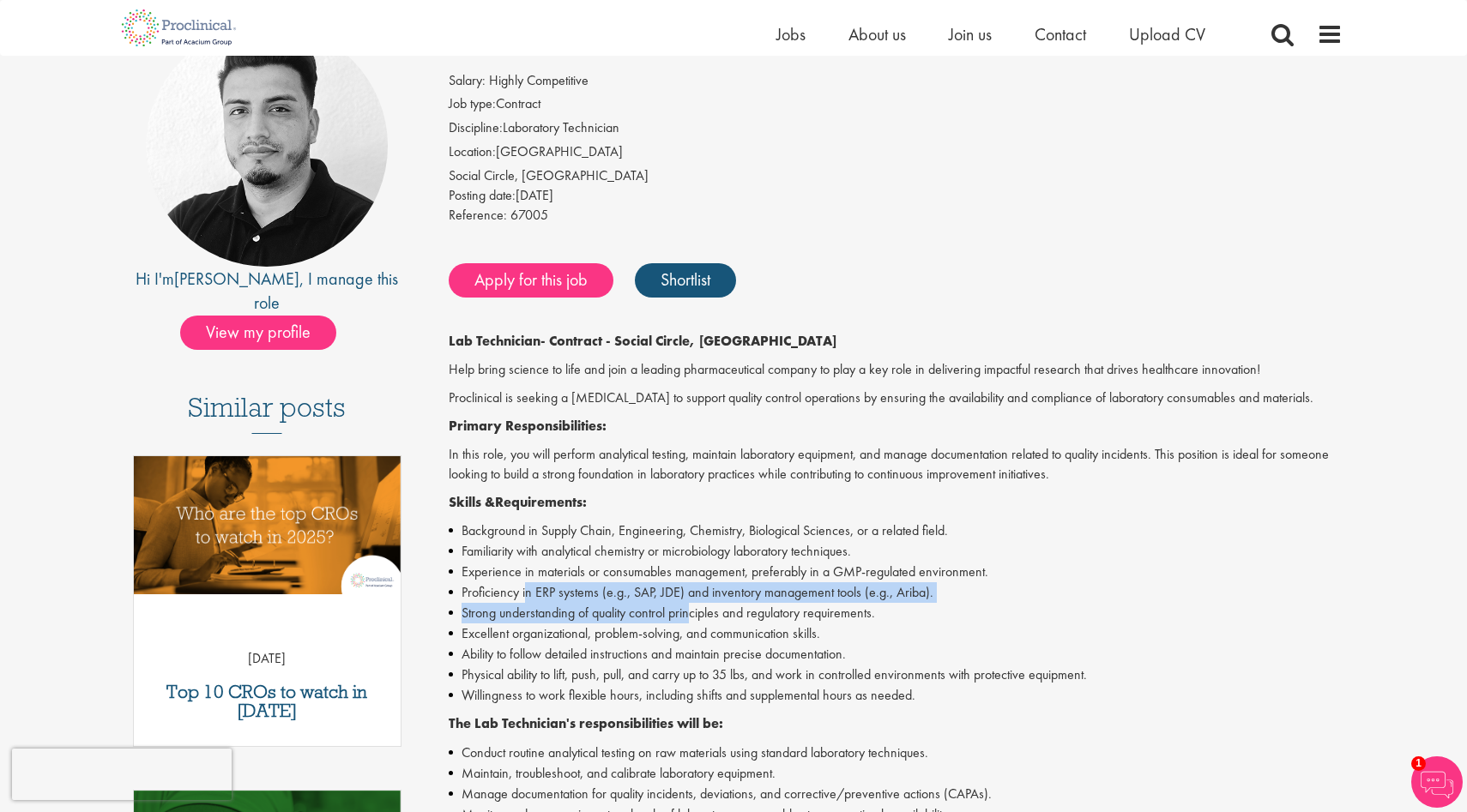
drag, startPoint x: 525, startPoint y: 593, endPoint x: 687, endPoint y: 606, distance: 162.5
click at [689, 606] on ul "Background in Supply Chain, Engineering, Chemistry, Biological Sciences, or a r…" at bounding box center [896, 614] width 895 height 185
click at [679, 631] on li "Excellent organizational, problem-solving, and communication skills." at bounding box center [896, 634] width 895 height 20
drag, startPoint x: 459, startPoint y: 597, endPoint x: 969, endPoint y: 592, distance: 510.0
click at [969, 592] on li "Proficiency in ERP systems (e.g., SAP, JDE) and inventory management tools (e.g…" at bounding box center [896, 592] width 895 height 20
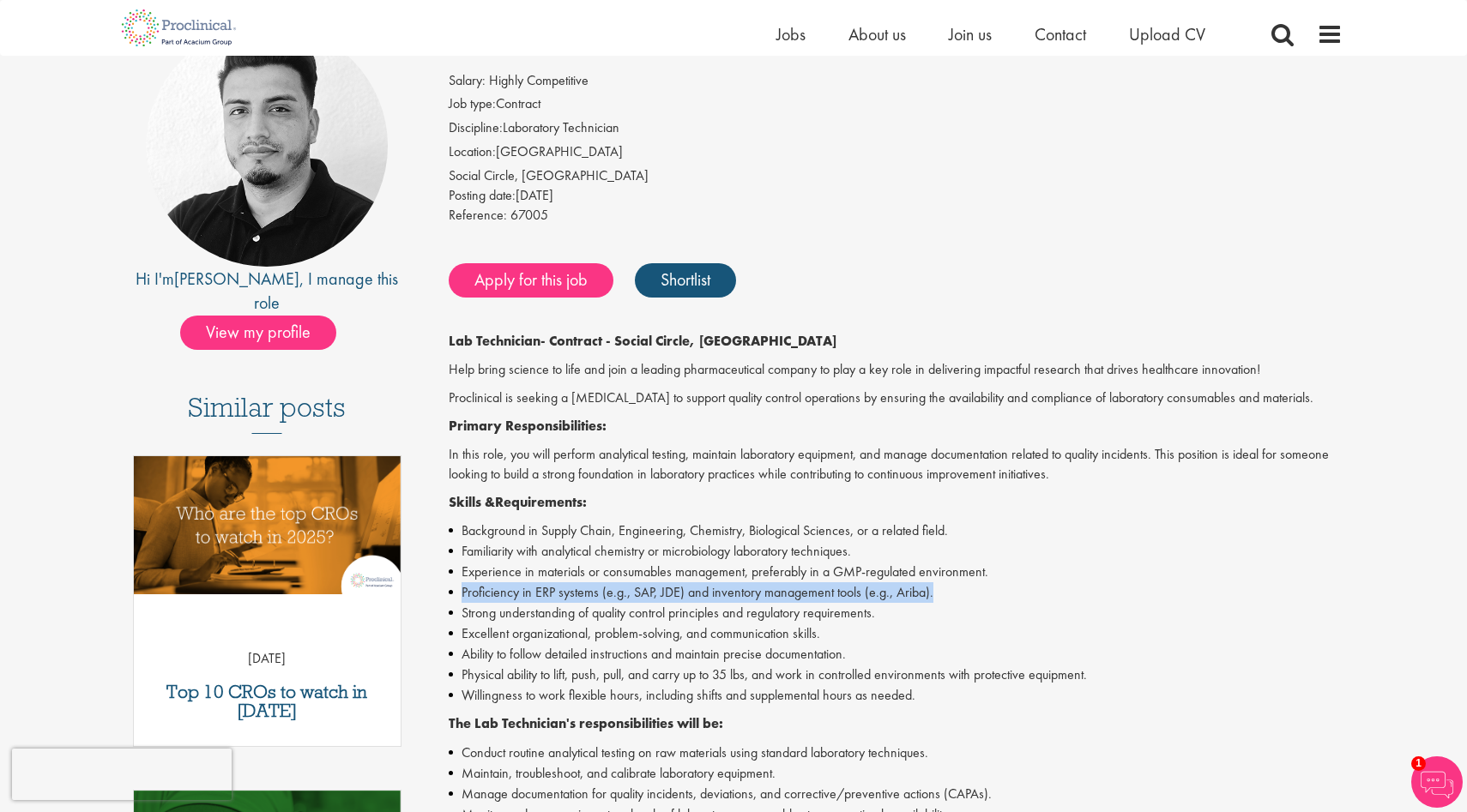
copy li "Proficiency in ERP systems (e.g., SAP, JDE) and inventory management tools (e.g…"
click at [565, 285] on link "Apply for this job" at bounding box center [531, 280] width 165 height 35
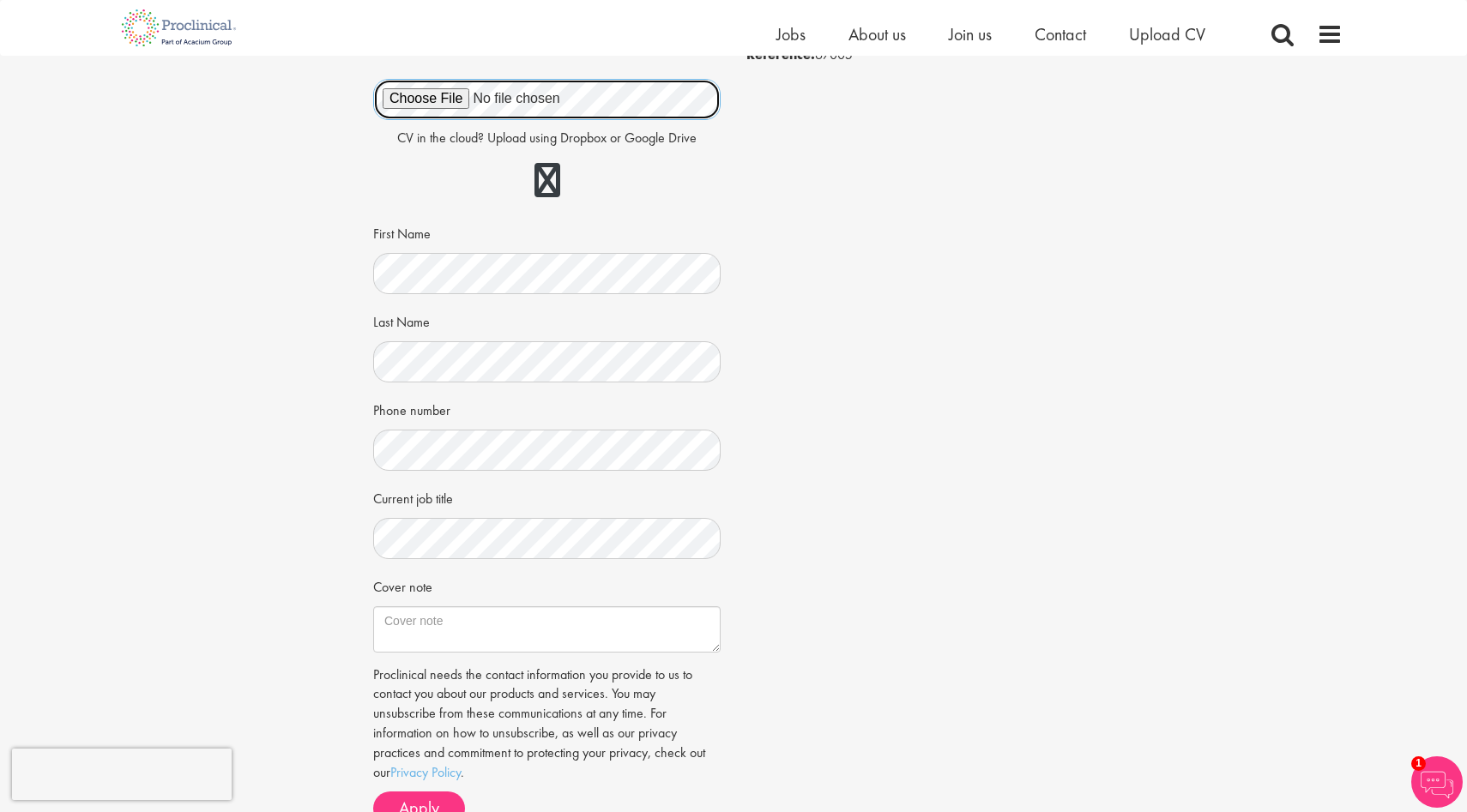
scroll to position [223, 0]
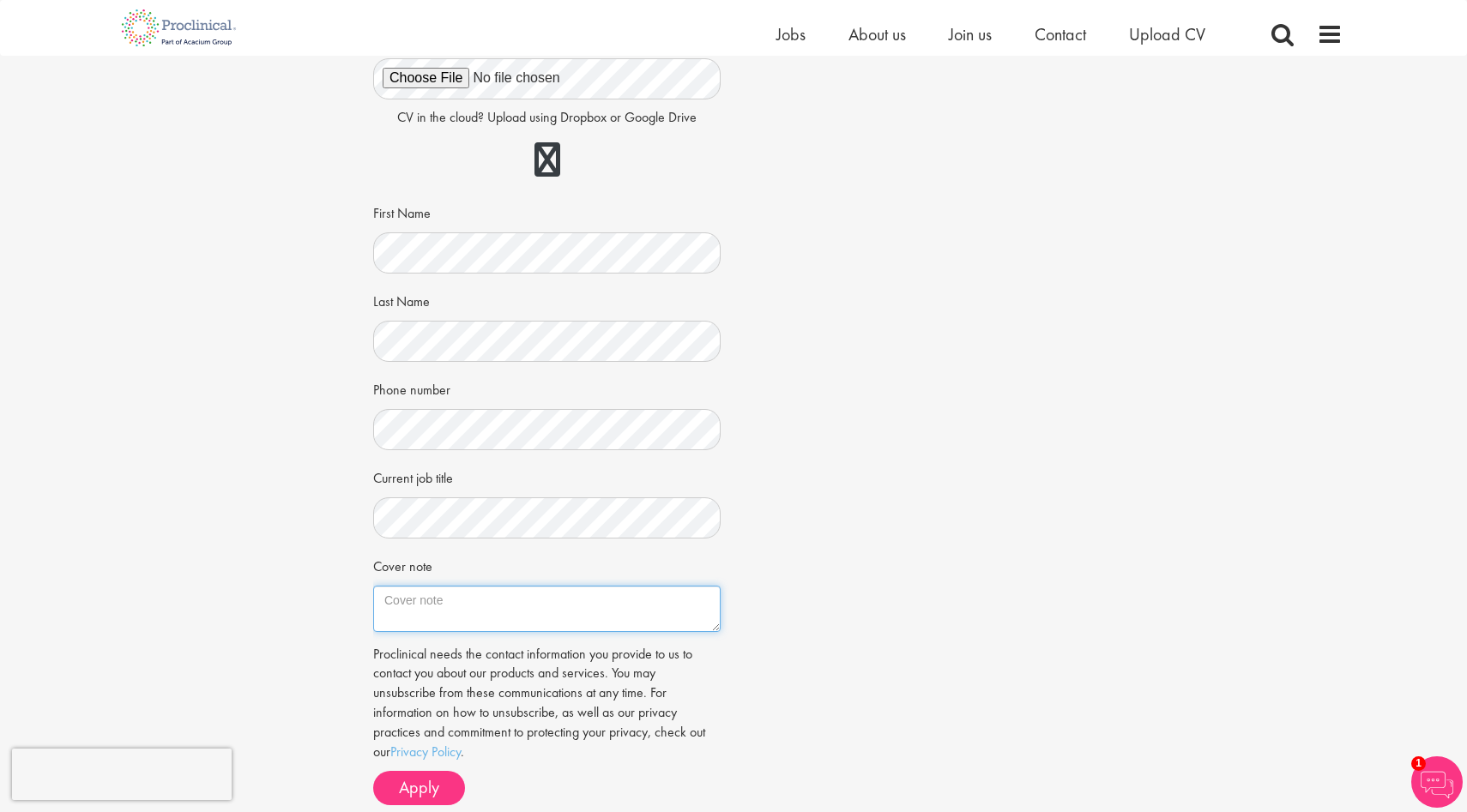
click at [436, 612] on textarea "Cover note" at bounding box center [546, 609] width 348 height 46
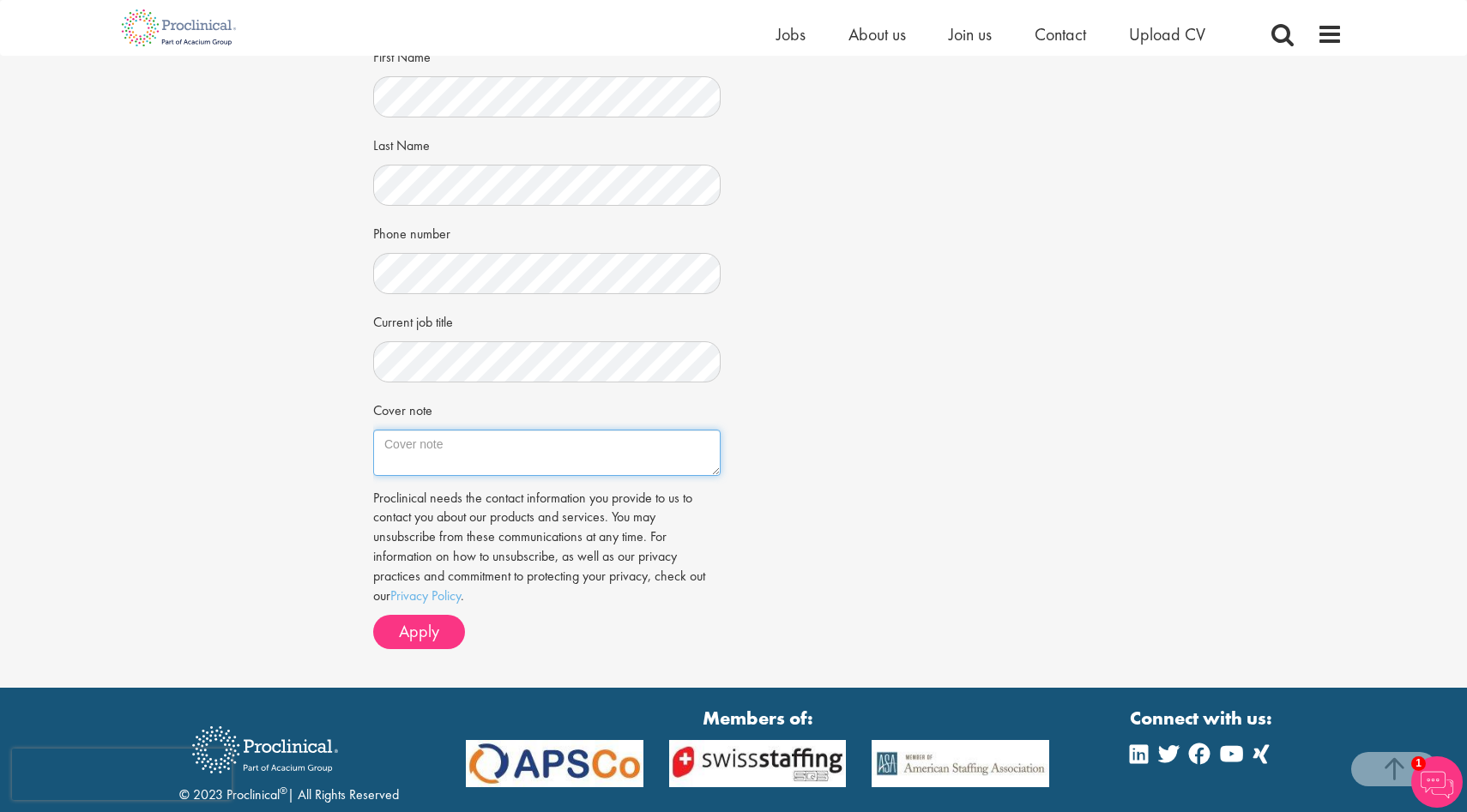
scroll to position [381, 0]
